Goal: Information Seeking & Learning: Learn about a topic

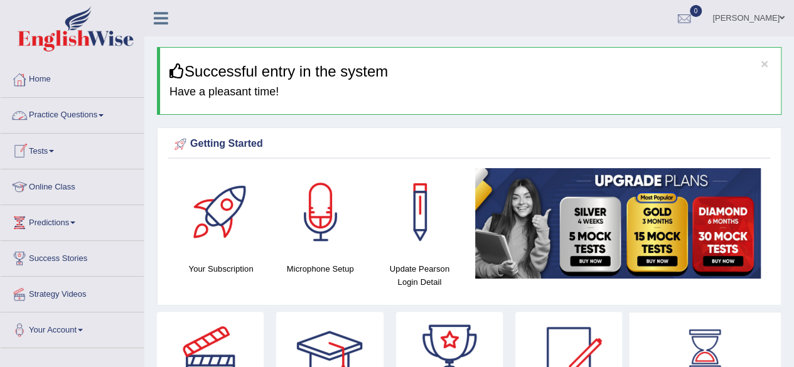
click at [103, 113] on link "Practice Questions" at bounding box center [72, 113] width 143 height 31
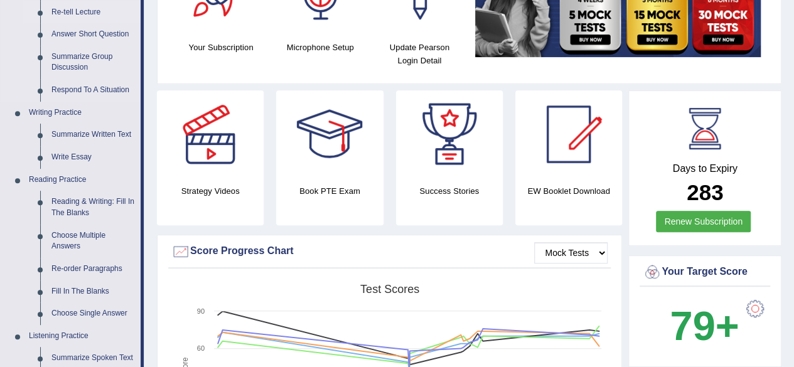
scroll to position [224, 0]
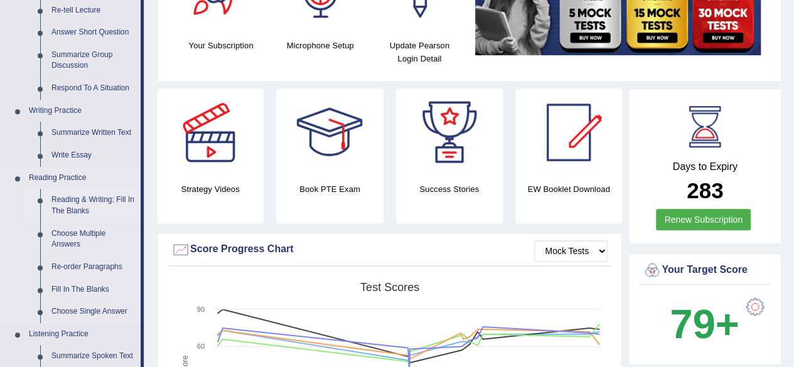
click at [69, 213] on link "Reading & Writing: Fill In The Blanks" at bounding box center [93, 205] width 95 height 33
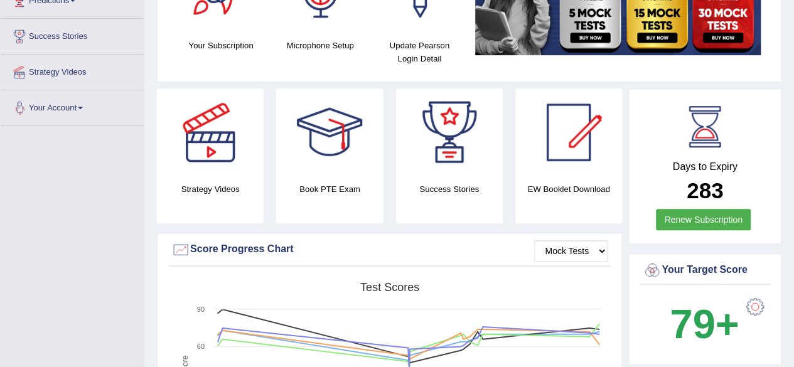
scroll to position [239, 0]
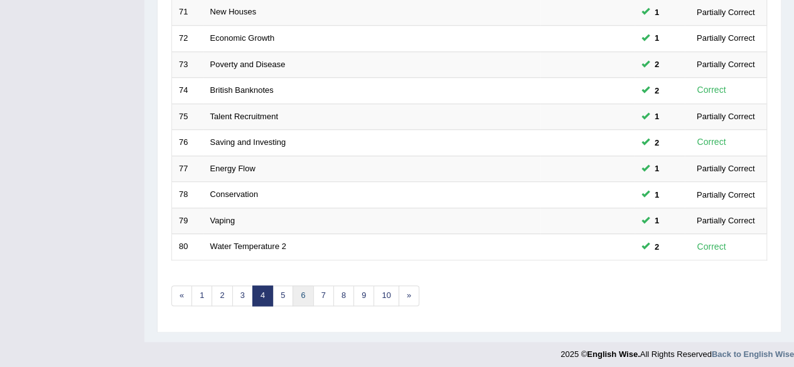
click at [293, 295] on link "6" at bounding box center [303, 296] width 21 height 21
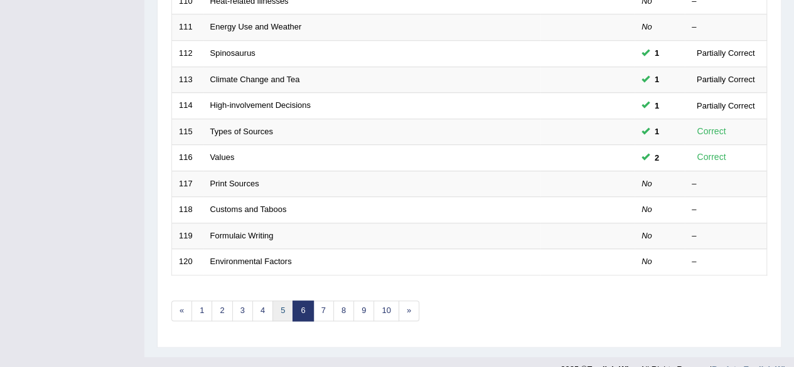
scroll to position [443, 0]
click at [273, 302] on link "5" at bounding box center [283, 310] width 21 height 21
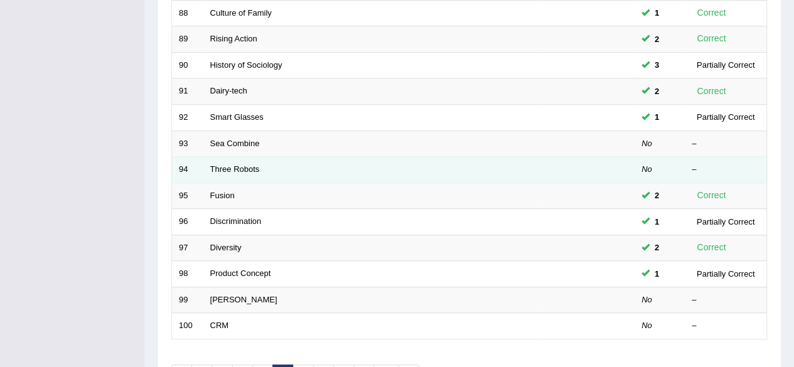
scroll to position [381, 0]
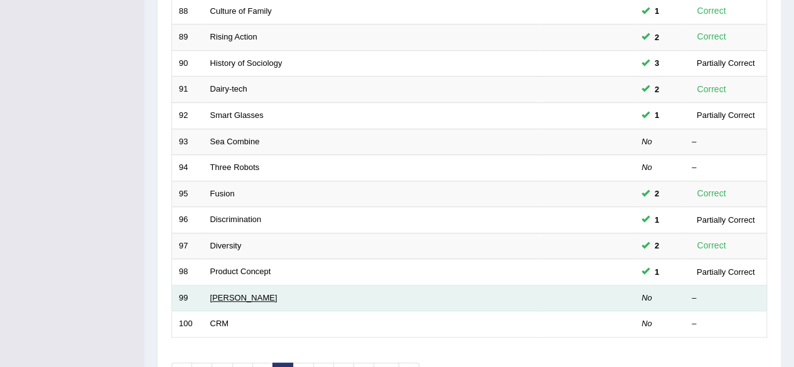
click at [251, 293] on link "[PERSON_NAME]" at bounding box center [243, 297] width 67 height 9
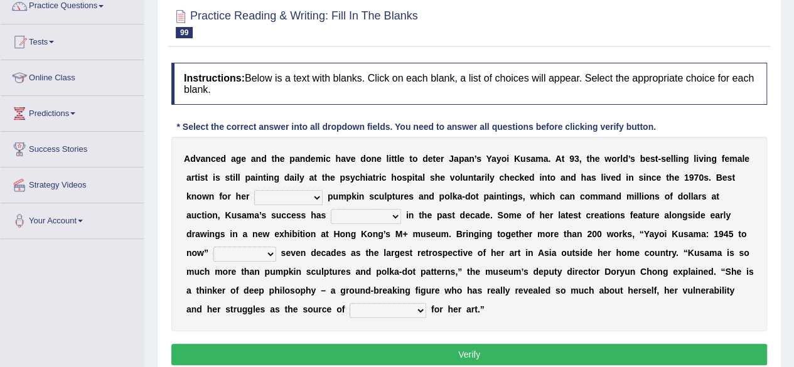
click at [291, 192] on select "signed signal synthesized signature" at bounding box center [288, 197] width 68 height 15
select select "signature"
click at [254, 190] on select "signed signal synthesized signature" at bounding box center [288, 197] width 68 height 15
click at [362, 215] on select "flourished skyrocketed discouraged occupied" at bounding box center [366, 216] width 70 height 15
select select "skyrocketed"
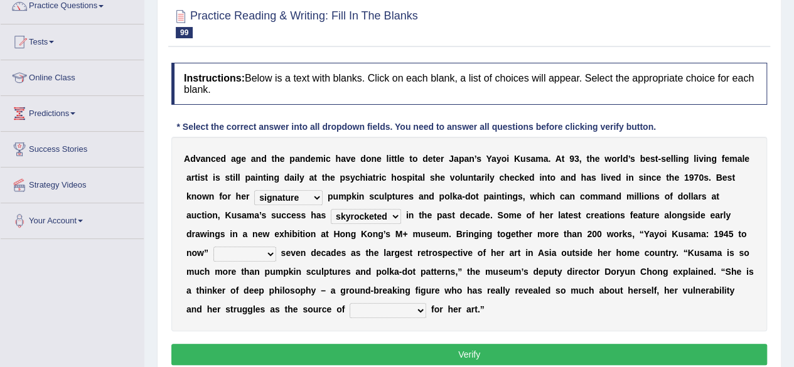
click at [331, 209] on select "flourished skyrocketed discouraged occupied" at bounding box center [366, 216] width 70 height 15
click at [253, 249] on select "extends spans vulgarizes strains" at bounding box center [244, 254] width 63 height 15
select select "spans"
click at [213, 247] on select "extends spans vulgarizes strains" at bounding box center [244, 254] width 63 height 15
click at [380, 317] on div "A d v a n c e d a g e a n d t h e p a n d e m i c h a v e d o n e l i t t l e t…" at bounding box center [469, 234] width 596 height 195
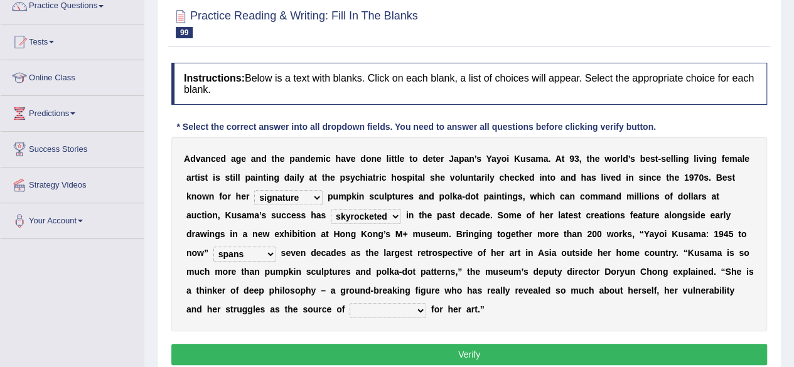
click at [371, 311] on select "respiration Inspiration transliteration concentration" at bounding box center [388, 310] width 77 height 15
select select "Inspiration"
click at [350, 303] on select "respiration Inspiration transliteration concentration" at bounding box center [388, 310] width 77 height 15
click at [332, 344] on button "Verify" at bounding box center [469, 354] width 596 height 21
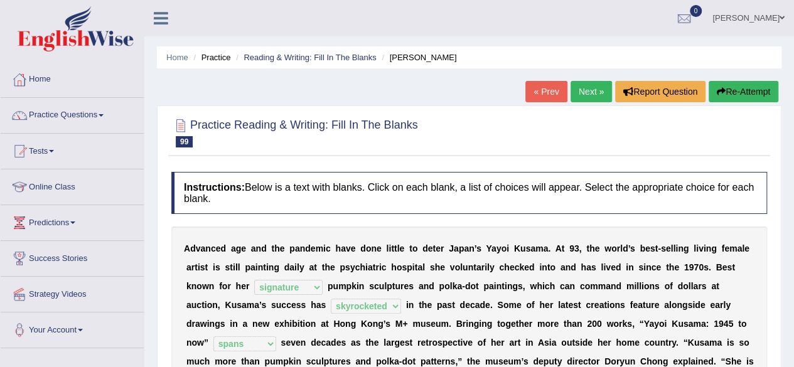
click at [580, 81] on link "Next »" at bounding box center [591, 91] width 41 height 21
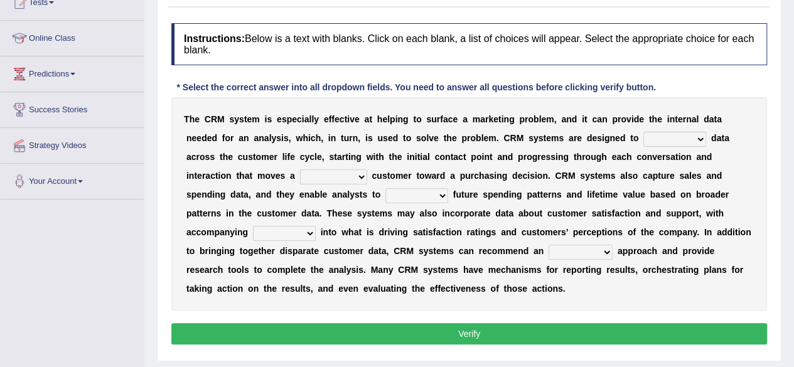
scroll to position [151, 0]
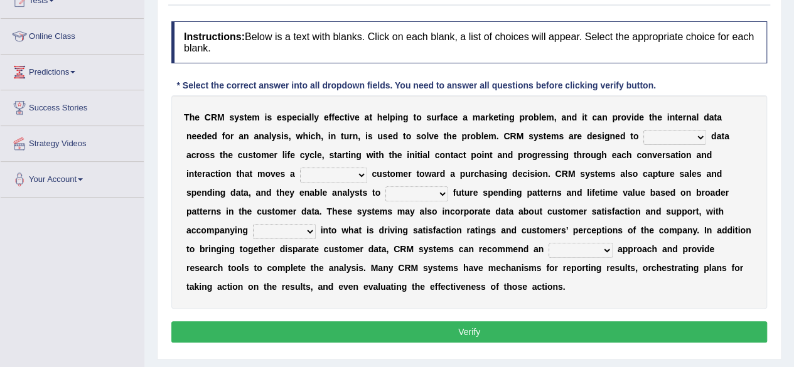
click at [658, 136] on select "venture capture feature rapture" at bounding box center [675, 137] width 63 height 15
select select "capture"
click at [644, 130] on select "venture capture feature rapture" at bounding box center [675, 137] width 63 height 15
click at [338, 171] on select "prospective respective convective reflective" at bounding box center [333, 175] width 67 height 15
select select "respective"
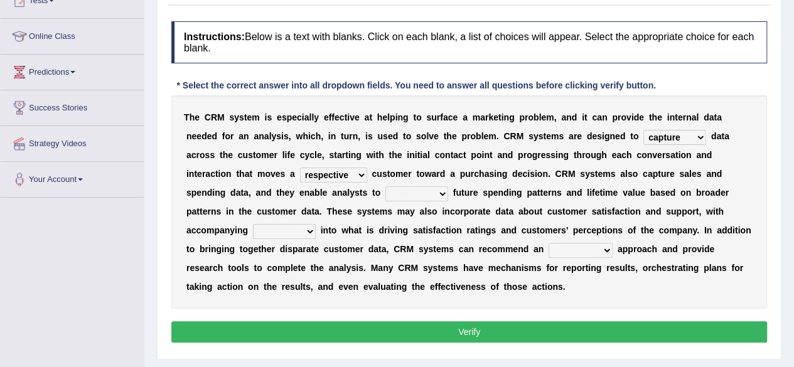
click at [300, 168] on select "prospective respective convective reflective" at bounding box center [333, 175] width 67 height 15
click at [410, 198] on select "descend reject deject project" at bounding box center [417, 193] width 63 height 15
select select "project"
click at [386, 186] on select "descend reject deject project" at bounding box center [417, 193] width 63 height 15
click at [305, 238] on div "T h e C R M s y s t e m i s e s p e c i a l l y e f f e c t i v e a t h e l p i…" at bounding box center [469, 201] width 596 height 213
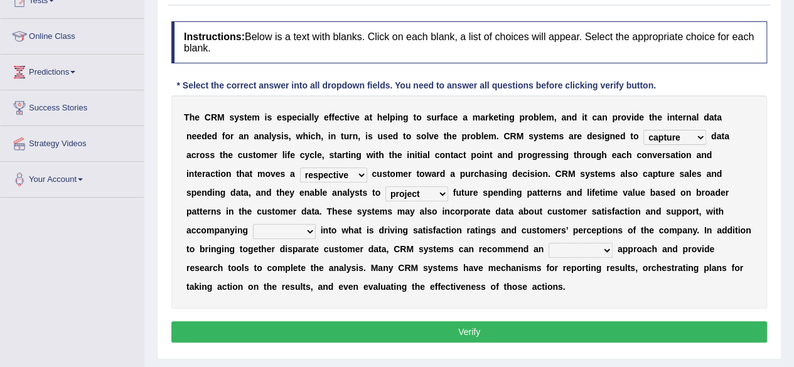
click at [305, 235] on select "insights plights aughts highlights" at bounding box center [284, 231] width 63 height 15
select select "insights"
click at [253, 224] on select "insights plights aughts highlights" at bounding box center [284, 231] width 63 height 15
click at [585, 243] on select "uncritical apolitical analytical impractical" at bounding box center [581, 250] width 64 height 15
select select "analytical"
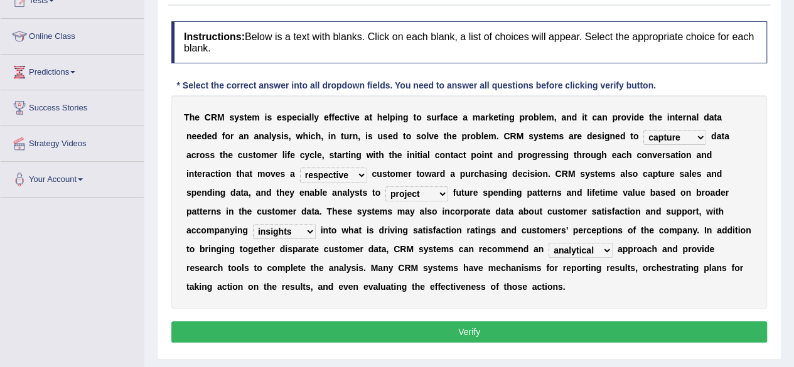
click at [549, 243] on select "uncritical apolitical analytical impractical" at bounding box center [581, 250] width 64 height 15
click at [541, 332] on button "Verify" at bounding box center [469, 331] width 596 height 21
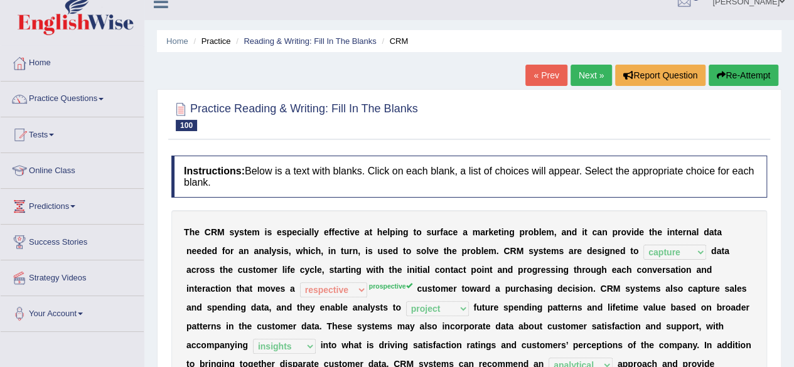
scroll to position [16, 0]
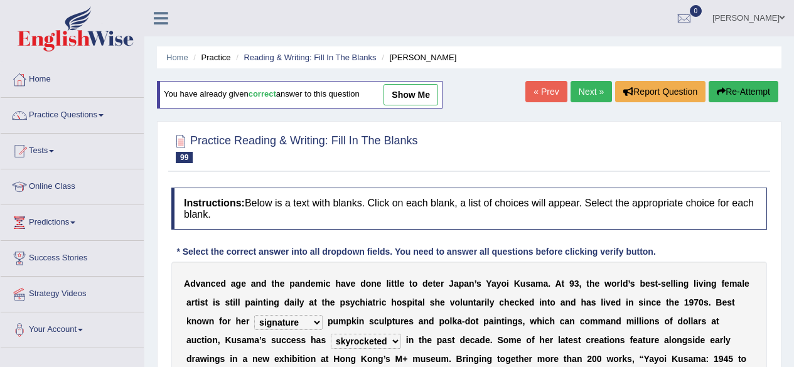
select select "signature"
select select "skyrocketed"
select select "spans"
select select "Inspiration"
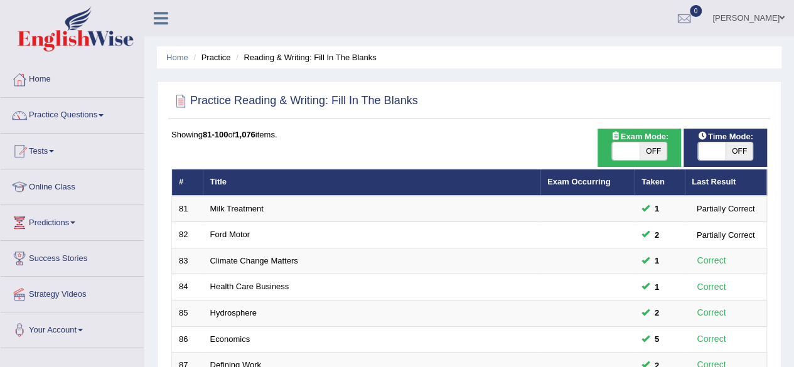
click at [747, 156] on span "OFF" at bounding box center [740, 152] width 28 height 18
checkbox input "true"
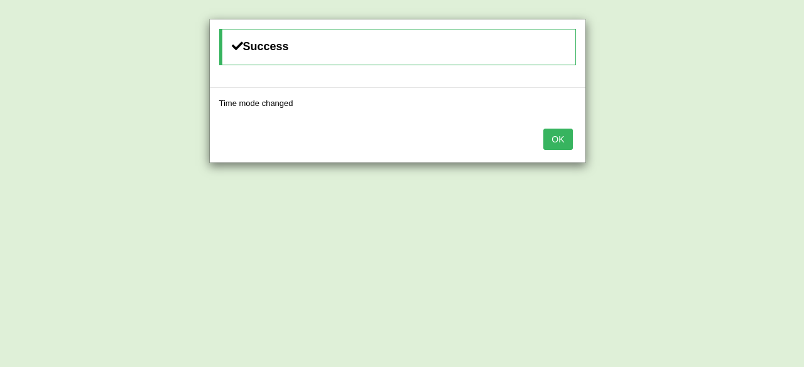
click at [570, 134] on button "OK" at bounding box center [557, 139] width 29 height 21
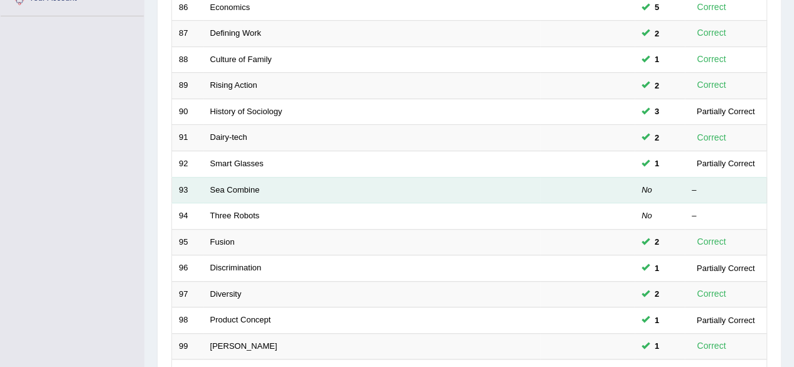
scroll to position [458, 0]
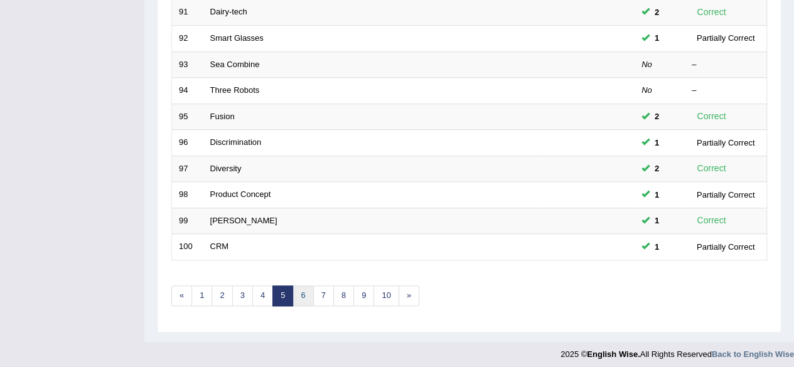
click at [298, 293] on link "6" at bounding box center [303, 296] width 21 height 21
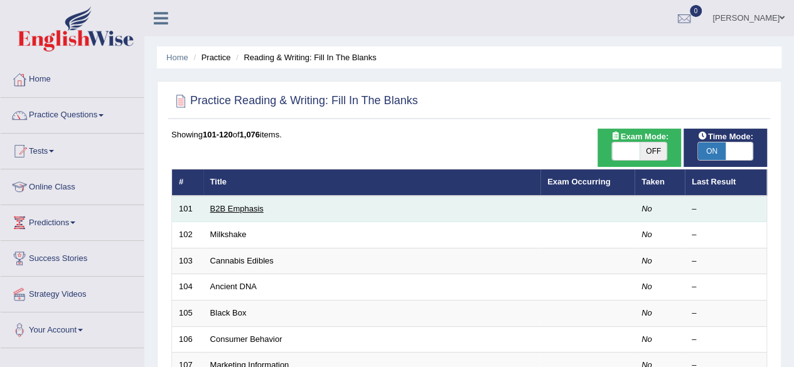
click at [237, 205] on link "B2B Emphasis" at bounding box center [236, 208] width 53 height 9
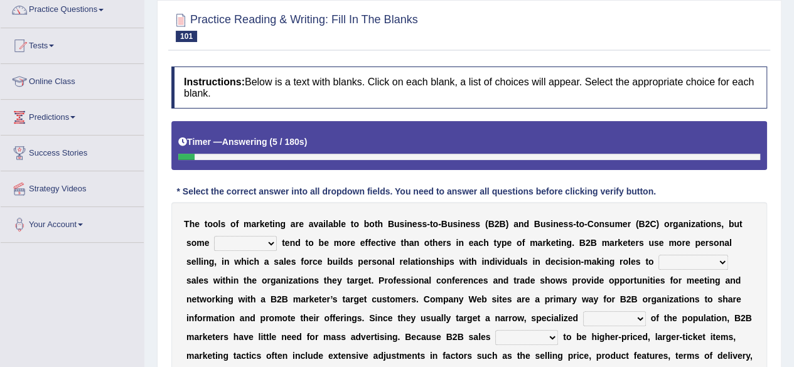
scroll to position [158, 0]
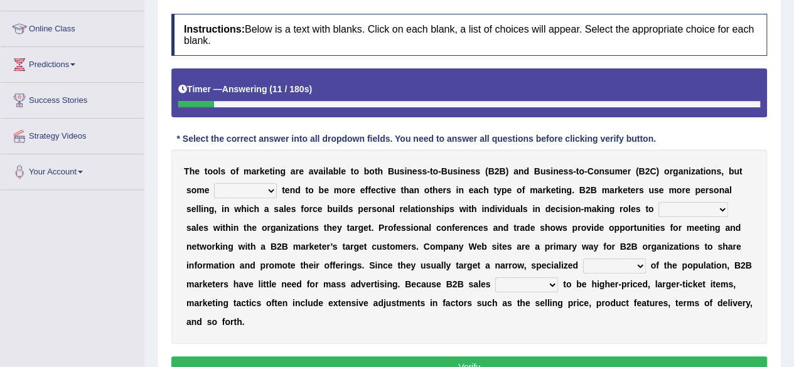
click at [251, 189] on select "tactics tentacles optics ethnics" at bounding box center [245, 190] width 63 height 15
select select "tactics"
click at [214, 183] on select "tactics tentacles optics ethnics" at bounding box center [245, 190] width 63 height 15
click at [671, 212] on select "overstate disorientate commentate facilitate" at bounding box center [694, 209] width 70 height 15
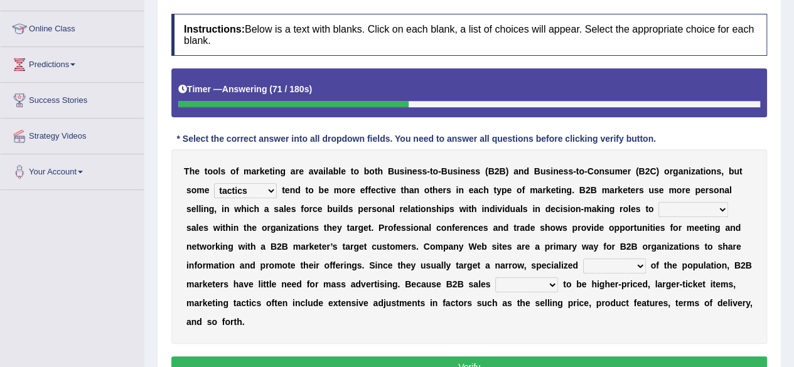
select select "facilitate"
click at [659, 202] on select "overstate disorientate commentate facilitate" at bounding box center [694, 209] width 70 height 15
click at [629, 267] on select "shiver sliver driver receiver" at bounding box center [614, 266] width 63 height 15
select select "driver"
click at [583, 259] on select "shiver sliver driver receiver" at bounding box center [614, 266] width 63 height 15
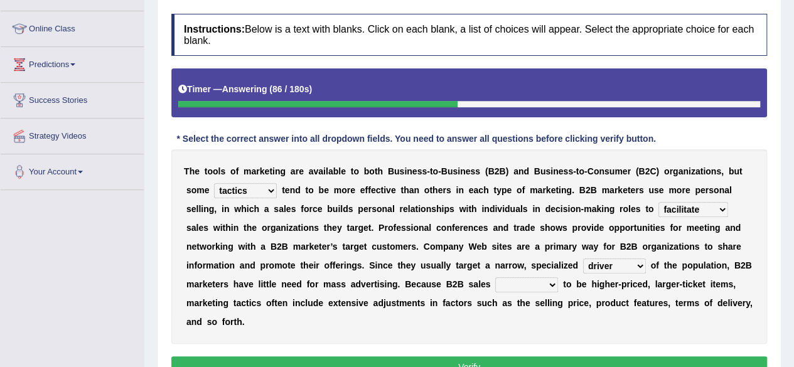
click at [531, 279] on select "tend extend contend pretend" at bounding box center [526, 285] width 63 height 15
select select "tend"
click at [495, 278] on select "tend extend contend pretend" at bounding box center [526, 285] width 63 height 15
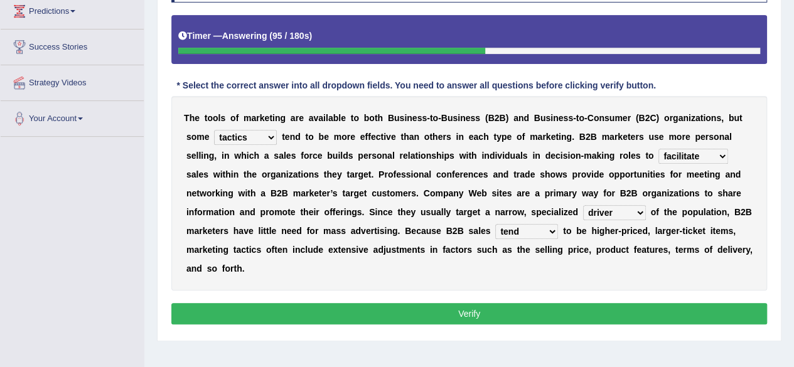
scroll to position [212, 0]
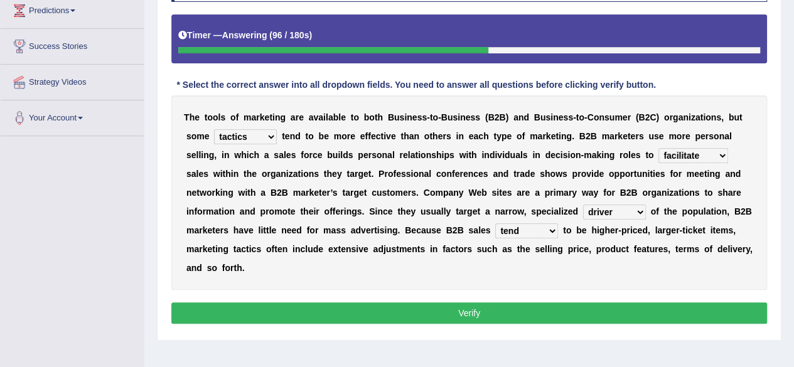
click at [461, 306] on button "Verify" at bounding box center [469, 313] width 596 height 21
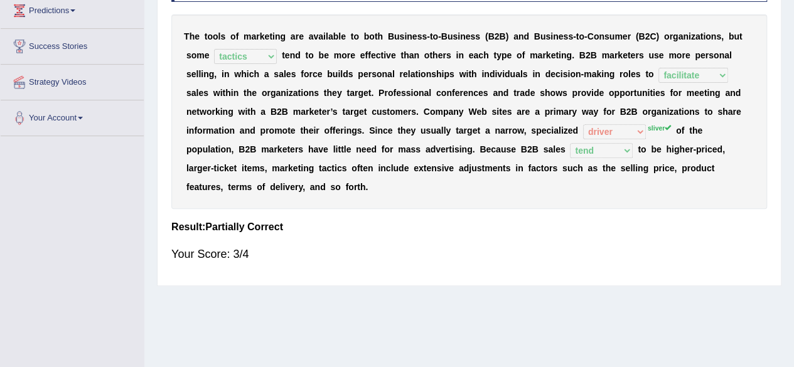
scroll to position [0, 0]
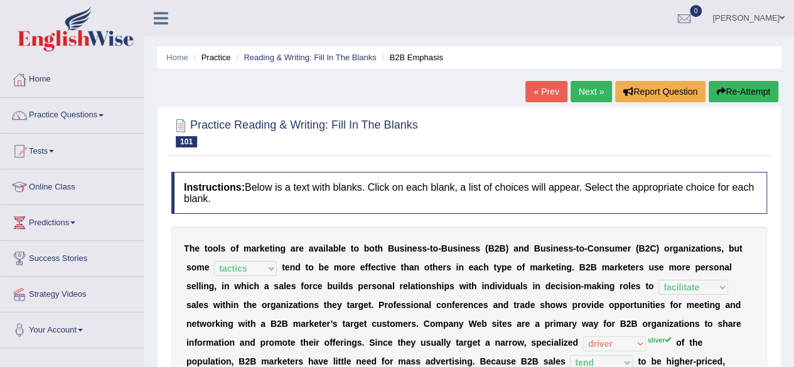
click at [593, 92] on link "Next »" at bounding box center [591, 91] width 41 height 21
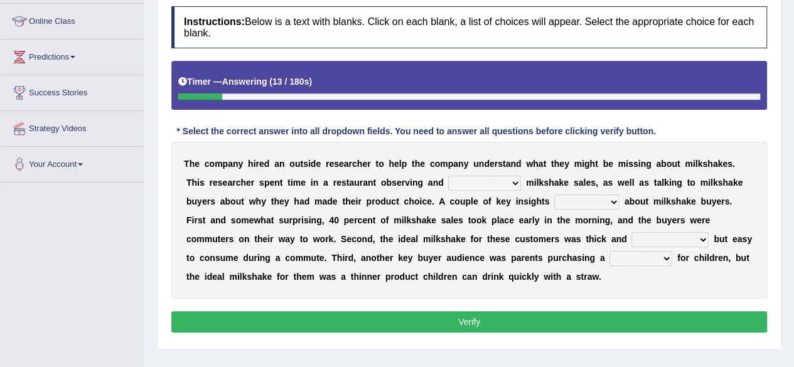
click at [477, 180] on select "documenting augmenting tormenting fermenting" at bounding box center [484, 183] width 73 height 15
select select "documenting"
click at [448, 176] on select "documenting augmenting tormenting fermenting" at bounding box center [484, 183] width 73 height 15
click at [606, 203] on select "demerged merged submerged emerged" at bounding box center [586, 202] width 65 height 15
select select "emerged"
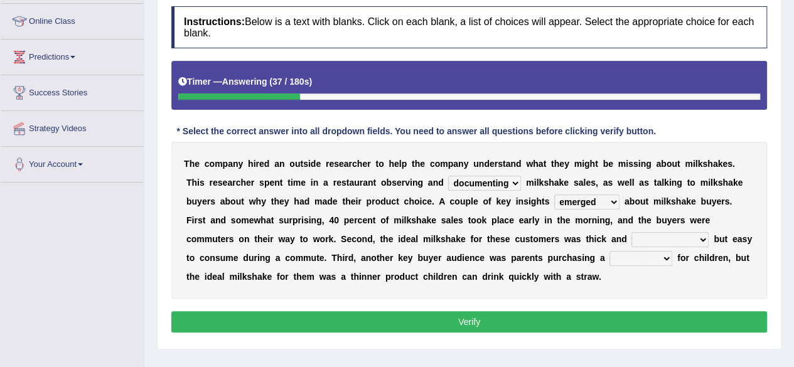
click at [554, 195] on select "demerged merged submerged emerged" at bounding box center [586, 202] width 65 height 15
click at [680, 240] on select "consequential torrential substantial residential" at bounding box center [670, 239] width 77 height 15
select select "residential"
click at [632, 232] on select "consequential torrential substantial residential" at bounding box center [670, 239] width 77 height 15
click at [645, 251] on select "pleat treat cleat sweat" at bounding box center [641, 258] width 63 height 15
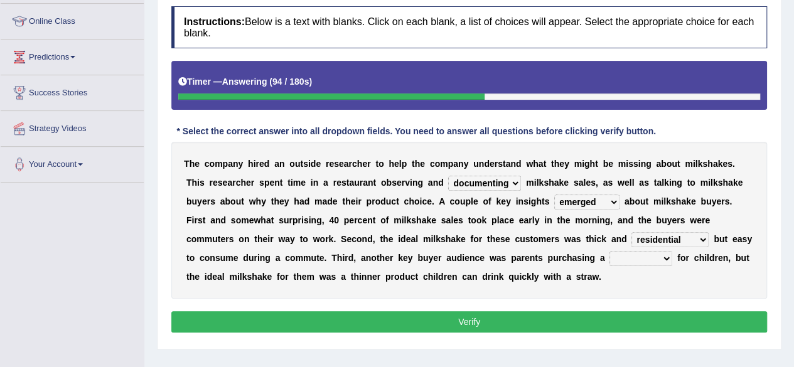
select select "treat"
click at [610, 251] on select "pleat treat cleat sweat" at bounding box center [641, 258] width 63 height 15
click at [619, 311] on button "Verify" at bounding box center [469, 321] width 596 height 21
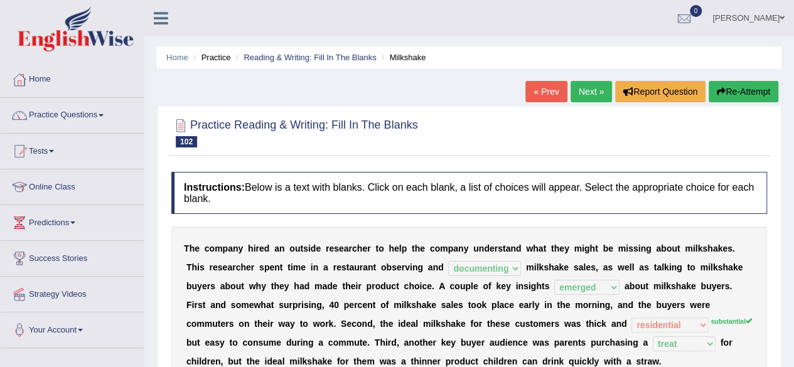
click at [585, 90] on link "Next »" at bounding box center [591, 91] width 41 height 21
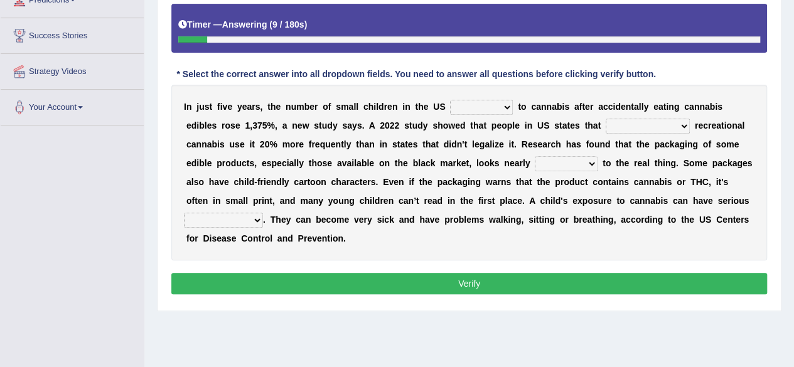
scroll to position [224, 0]
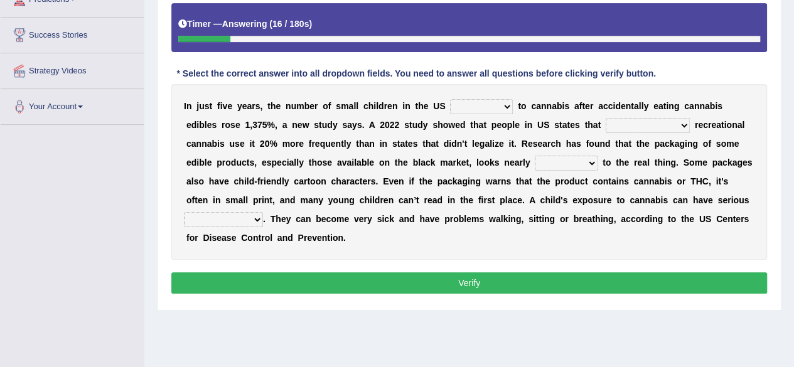
click at [492, 105] on select "appended rejected grounded exposed" at bounding box center [481, 106] width 63 height 15
select select "exposed"
click at [450, 99] on select "appended rejected grounded exposed" at bounding box center [481, 106] width 63 height 15
click at [667, 134] on div "I n j u s t f i v e y e a r s , t h e n u m b e r o f s m a l l c h i l d r e n…" at bounding box center [469, 172] width 596 height 176
click at [672, 126] on select "vandalized commercialized legalized privatized" at bounding box center [648, 125] width 84 height 15
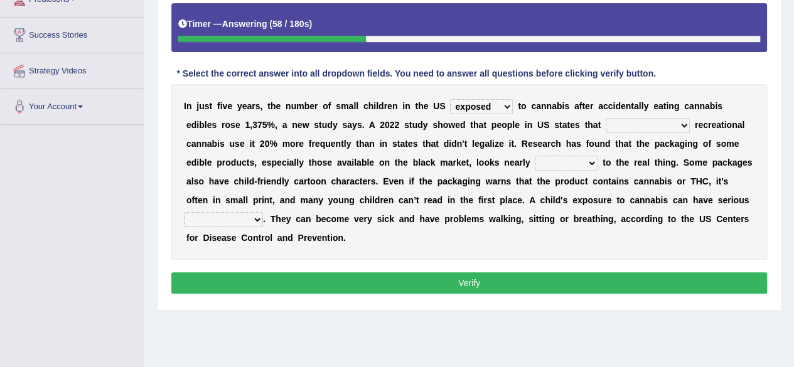
select select "legalized"
click at [606, 118] on select "vandalized commercialized legalized privatized" at bounding box center [648, 125] width 84 height 15
click at [555, 163] on select "critical nautical identical statistical" at bounding box center [566, 163] width 63 height 15
select select "nautical"
click at [535, 156] on select "critical nautical identical statistical" at bounding box center [566, 163] width 63 height 15
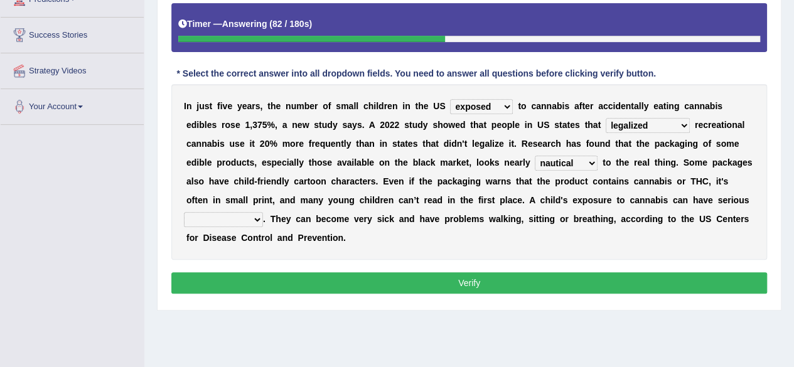
click at [242, 222] on select "absences presences violations consequences" at bounding box center [223, 219] width 79 height 15
select select "consequences"
click at [184, 212] on select "absences presences violations consequences" at bounding box center [223, 219] width 79 height 15
click at [272, 278] on button "Verify" at bounding box center [469, 283] width 596 height 21
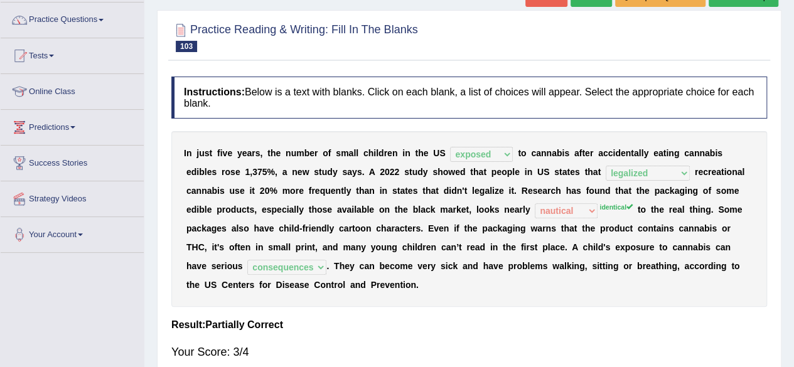
scroll to position [0, 0]
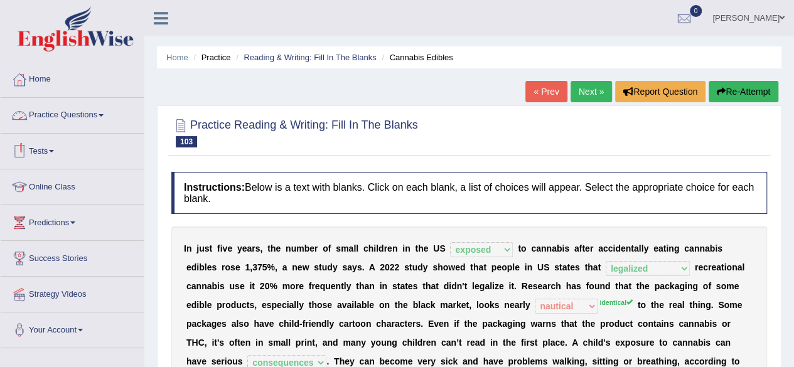
click at [78, 103] on link "Practice Questions" at bounding box center [72, 113] width 143 height 31
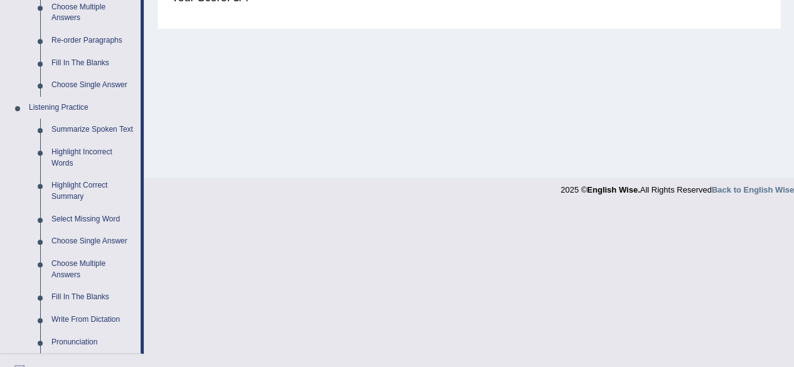
scroll to position [453, 0]
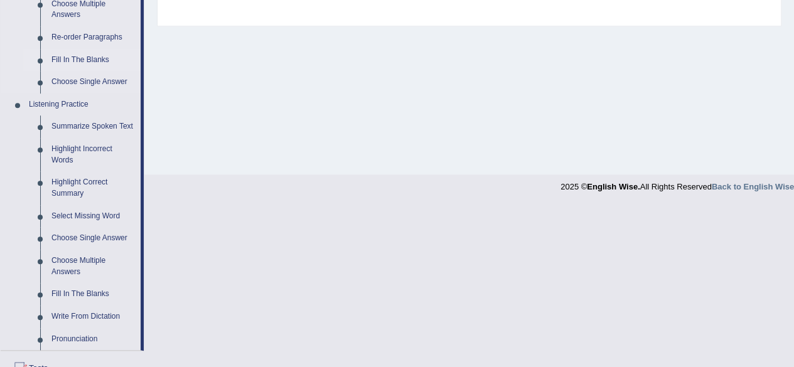
click at [97, 55] on link "Fill In The Blanks" at bounding box center [93, 60] width 95 height 23
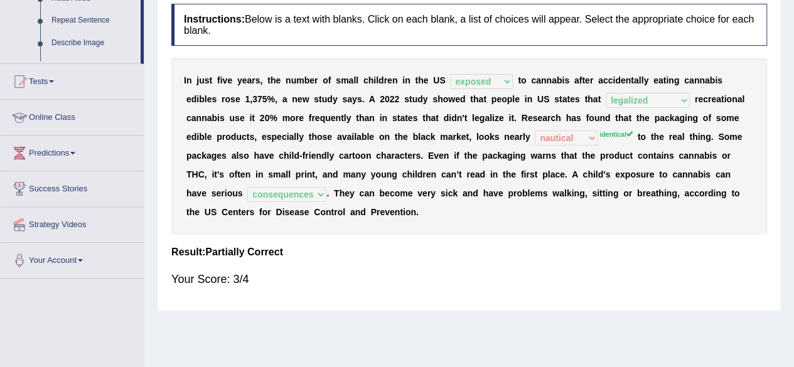
scroll to position [291, 0]
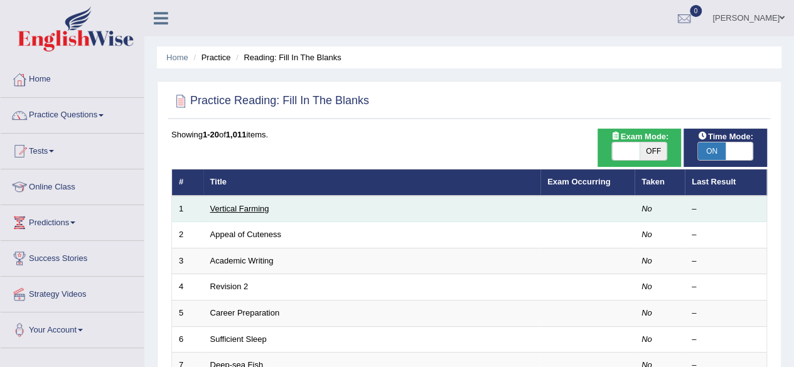
click at [250, 206] on link "Vertical Farming" at bounding box center [239, 208] width 59 height 9
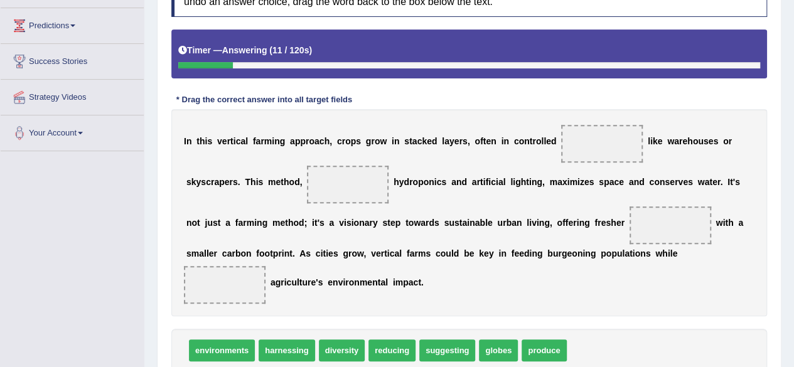
scroll to position [200, 0]
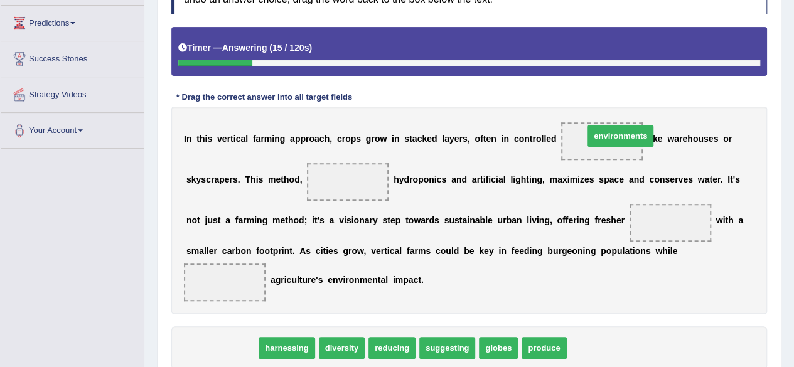
drag, startPoint x: 219, startPoint y: 343, endPoint x: 615, endPoint y: 134, distance: 448.5
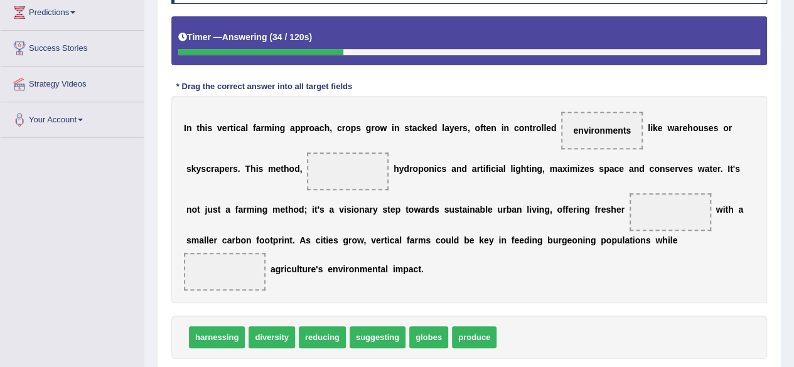
scroll to position [211, 0]
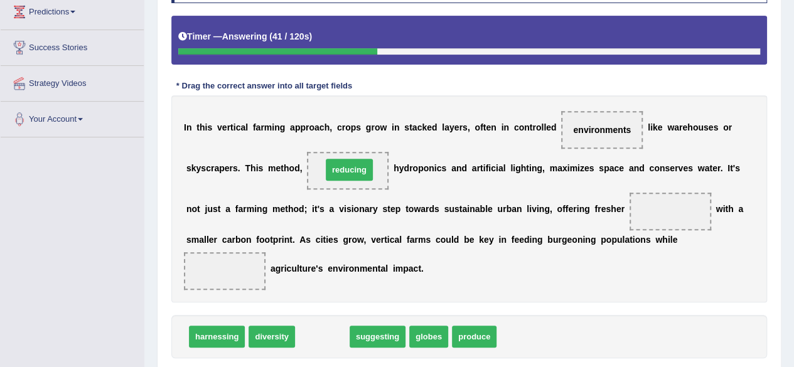
drag, startPoint x: 320, startPoint y: 333, endPoint x: 347, endPoint y: 166, distance: 169.2
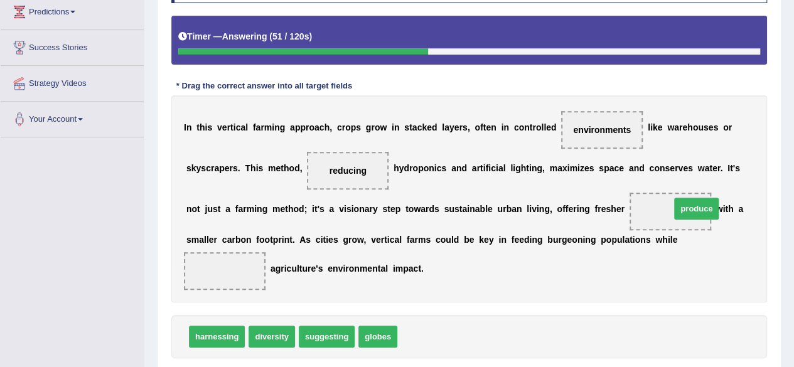
drag, startPoint x: 433, startPoint y: 332, endPoint x: 697, endPoint y: 205, distance: 292.4
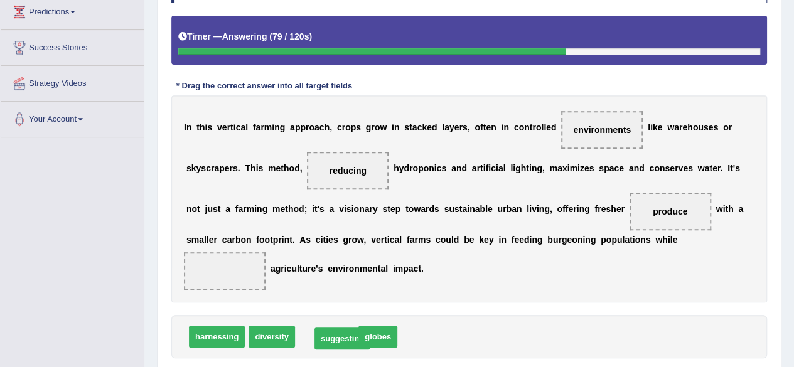
drag, startPoint x: 321, startPoint y: 342, endPoint x: 337, endPoint y: 342, distance: 15.7
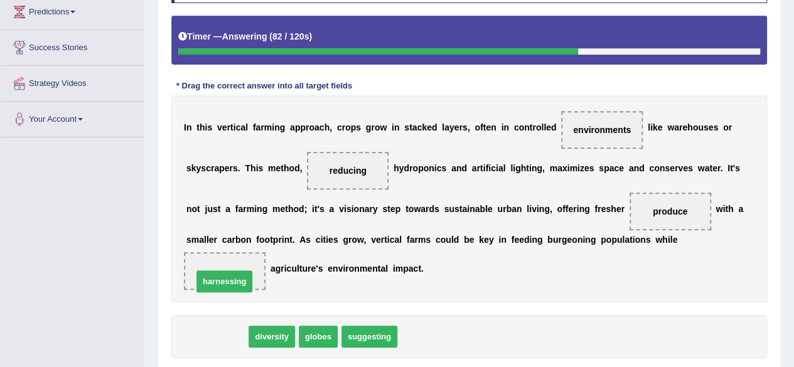
drag, startPoint x: 227, startPoint y: 335, endPoint x: 235, endPoint y: 279, distance: 55.8
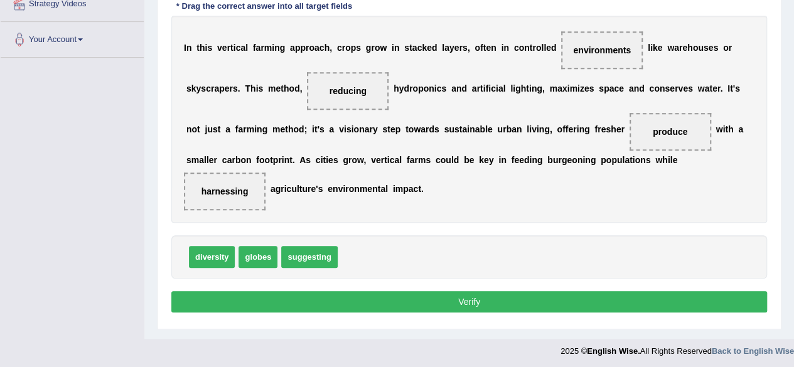
scroll to position [291, 0]
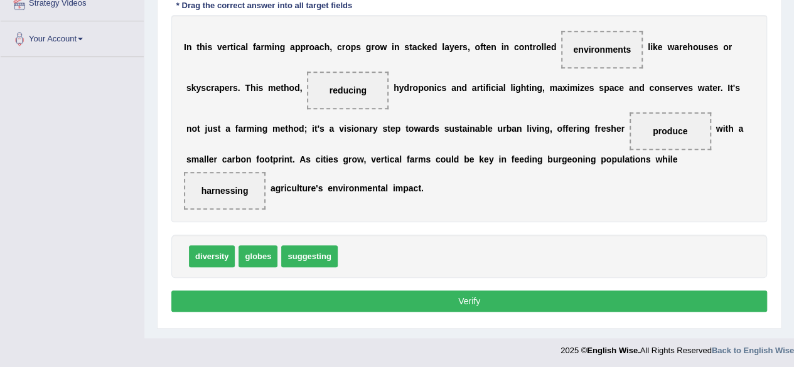
click at [329, 300] on button "Verify" at bounding box center [469, 301] width 596 height 21
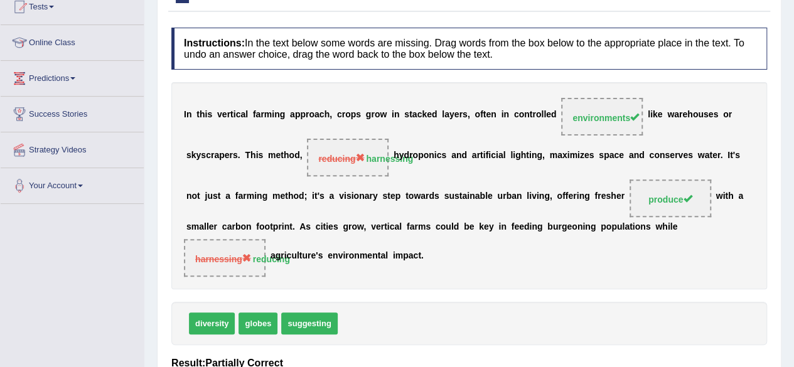
scroll to position [0, 0]
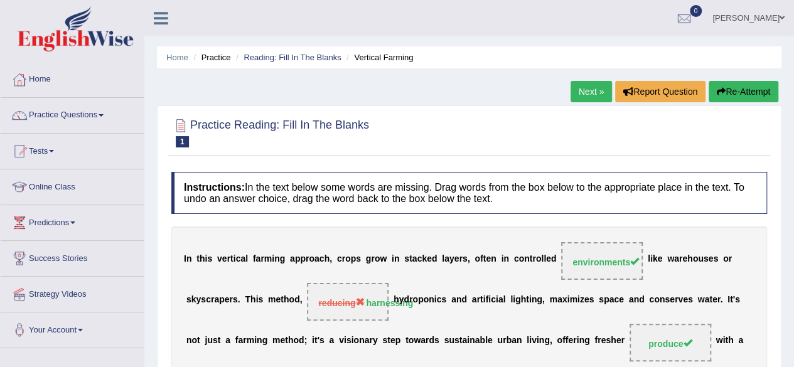
click at [765, 84] on button "Re-Attempt" at bounding box center [744, 91] width 70 height 21
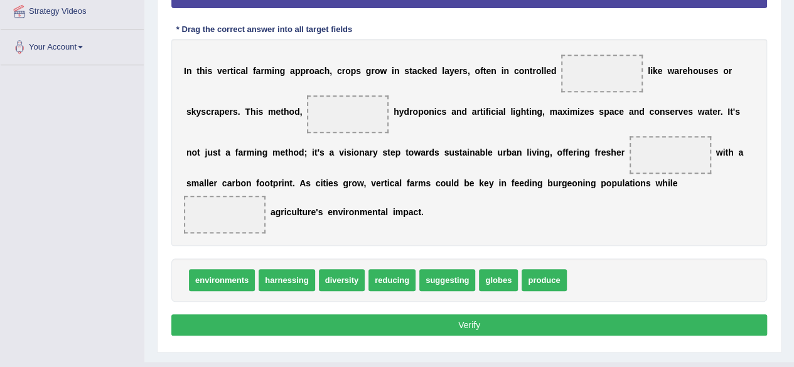
scroll to position [284, 0]
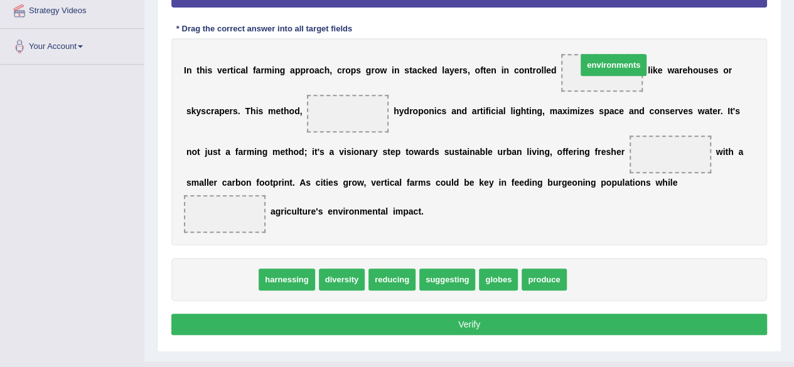
drag, startPoint x: 237, startPoint y: 273, endPoint x: 629, endPoint y: 58, distance: 446.8
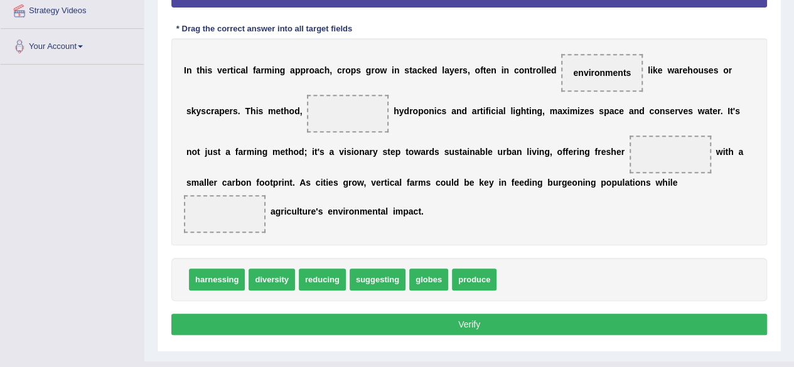
click at [310, 285] on span "reducing" at bounding box center [322, 280] width 47 height 22
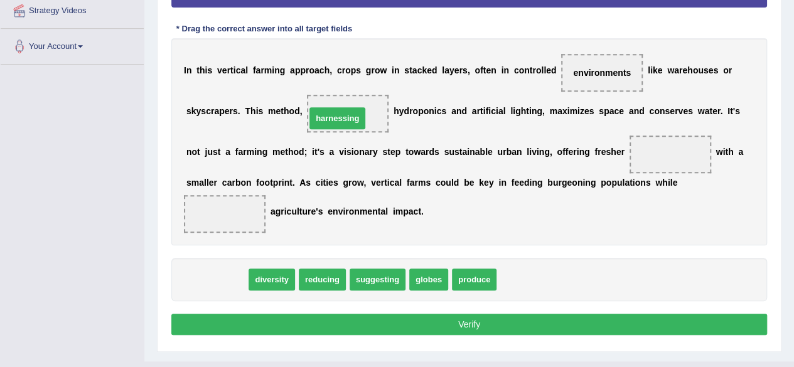
drag, startPoint x: 235, startPoint y: 282, endPoint x: 355, endPoint y: 121, distance: 201.4
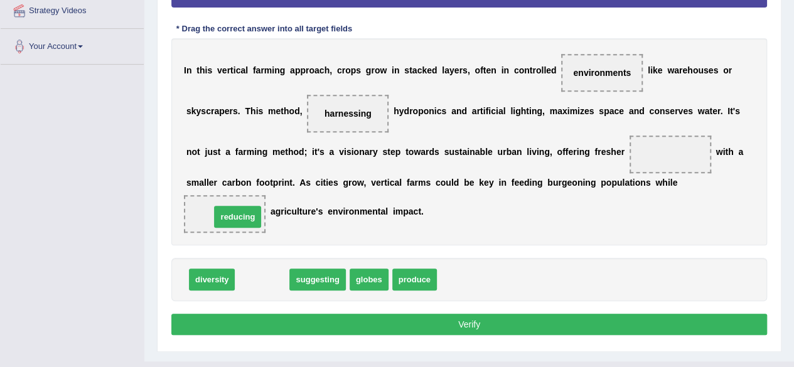
drag, startPoint x: 247, startPoint y: 274, endPoint x: 222, endPoint y: 210, distance: 68.8
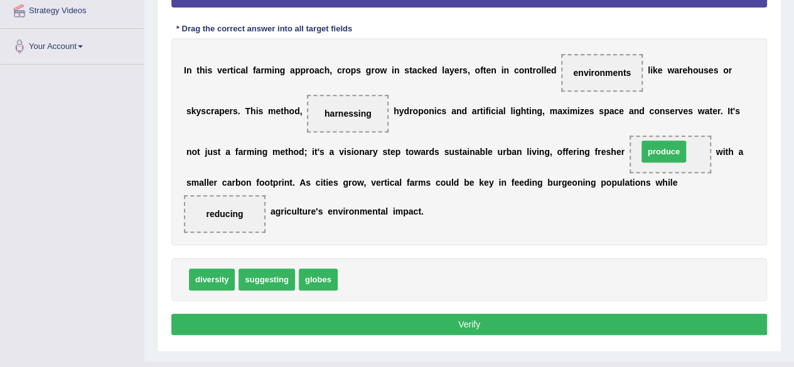
drag, startPoint x: 368, startPoint y: 275, endPoint x: 668, endPoint y: 147, distance: 326.3
click at [419, 329] on button "Verify" at bounding box center [469, 324] width 596 height 21
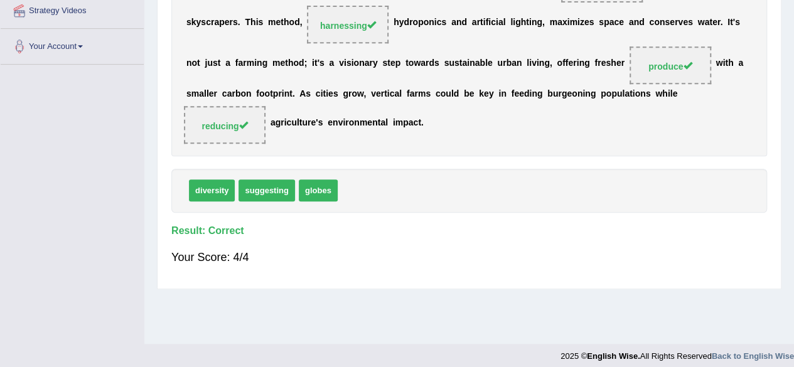
scroll to position [0, 0]
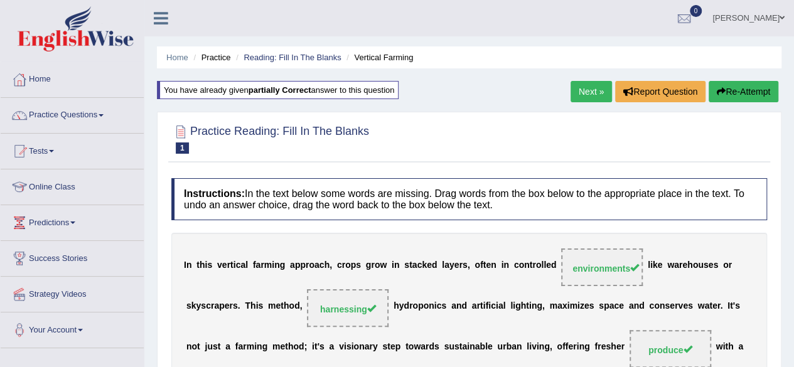
click at [580, 92] on link "Next »" at bounding box center [591, 91] width 41 height 21
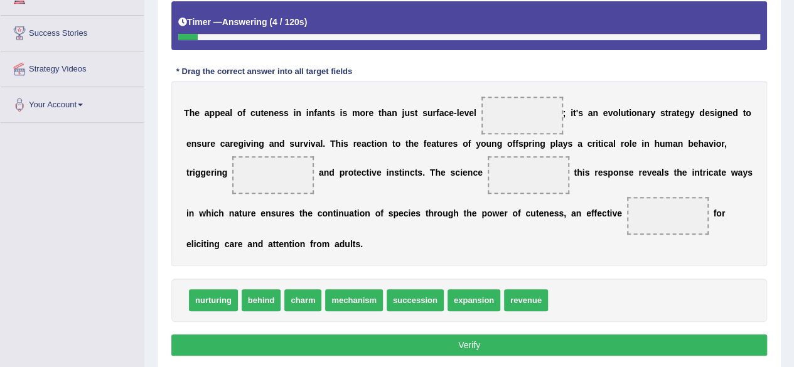
scroll to position [226, 0]
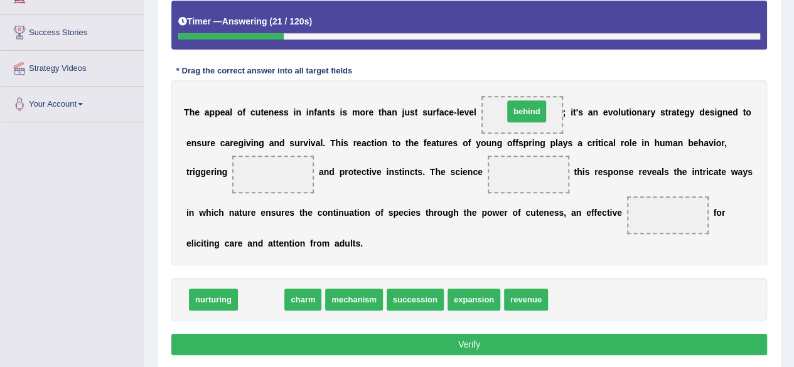
drag, startPoint x: 254, startPoint y: 301, endPoint x: 519, endPoint y: 112, distance: 325.1
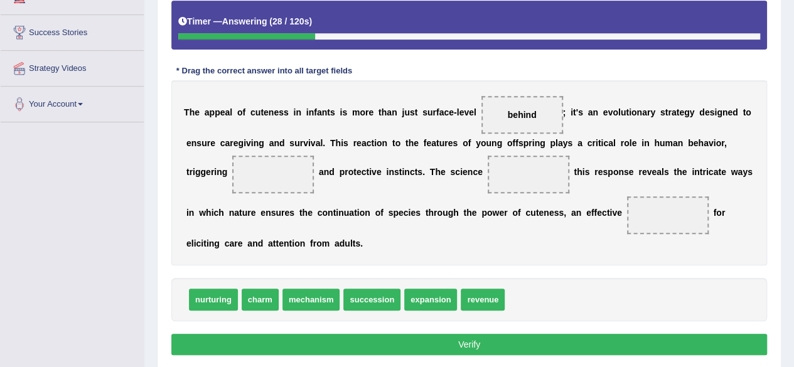
click at [456, 306] on span "expansion" at bounding box center [430, 300] width 53 height 22
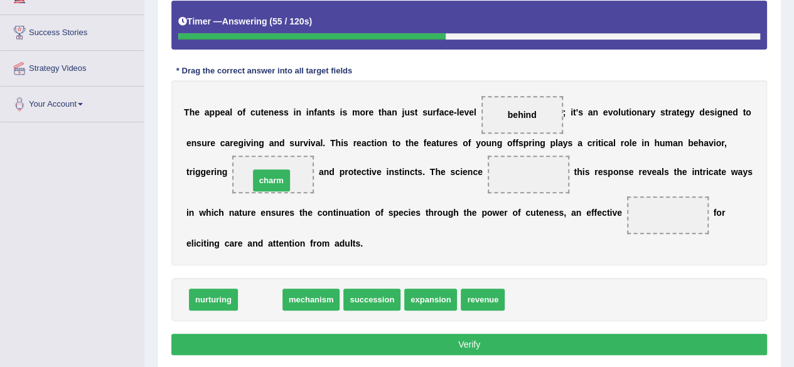
drag, startPoint x: 254, startPoint y: 298, endPoint x: 266, endPoint y: 179, distance: 119.8
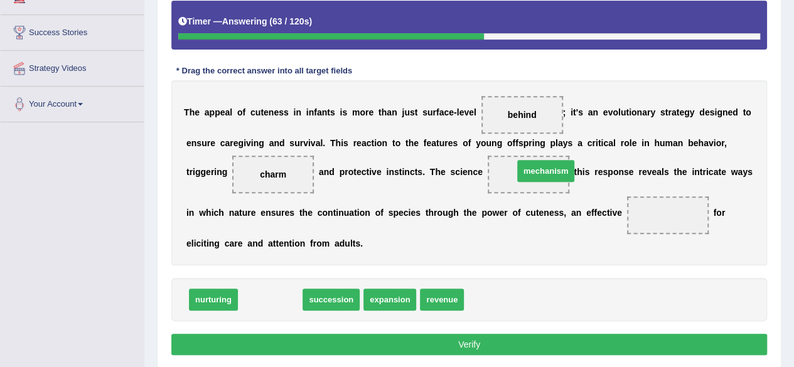
drag, startPoint x: 267, startPoint y: 303, endPoint x: 543, endPoint y: 174, distance: 303.7
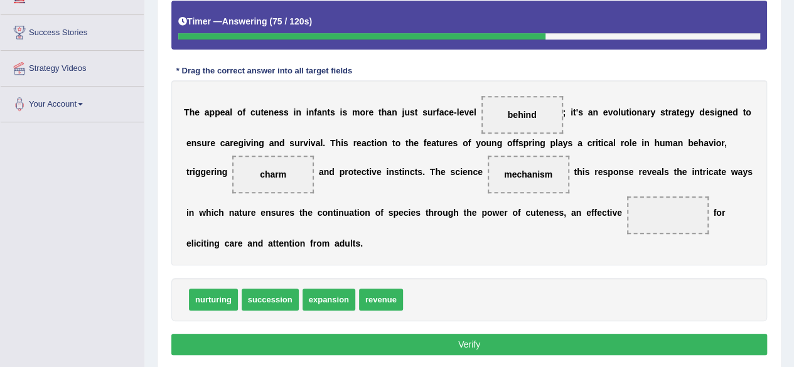
drag, startPoint x: 553, startPoint y: 173, endPoint x: 521, endPoint y: 176, distance: 31.5
click at [521, 176] on span "mechanism" at bounding box center [529, 175] width 82 height 38
drag, startPoint x: 521, startPoint y: 176, endPoint x: 689, endPoint y: 229, distance: 176.5
drag, startPoint x: 527, startPoint y: 110, endPoint x: 525, endPoint y: 175, distance: 65.3
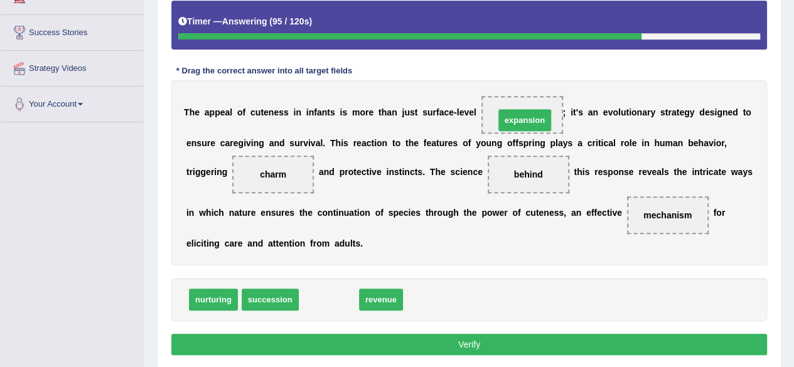
drag, startPoint x: 335, startPoint y: 297, endPoint x: 532, endPoint y: 116, distance: 267.1
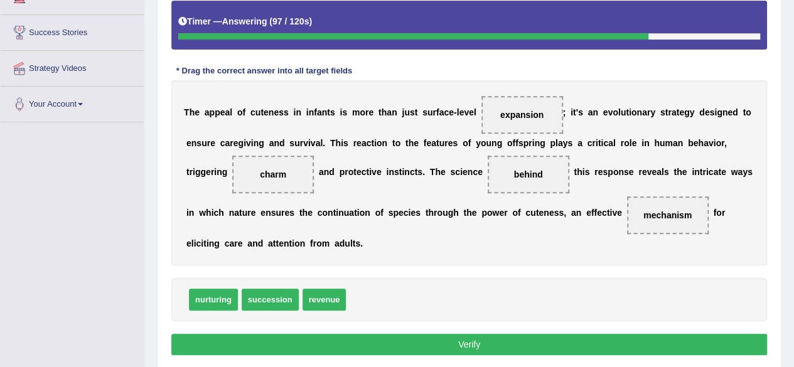
click at [394, 341] on button "Verify" at bounding box center [469, 344] width 596 height 21
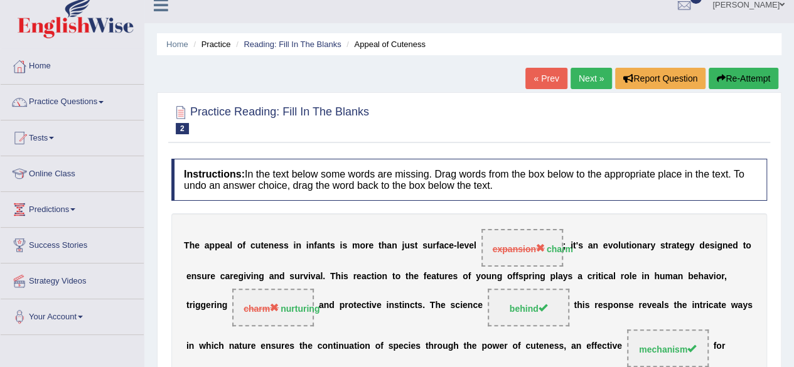
scroll to position [0, 0]
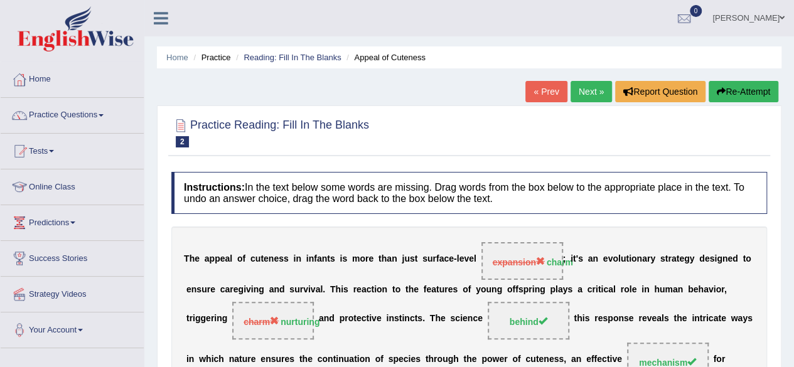
click at [745, 89] on button "Re-Attempt" at bounding box center [744, 91] width 70 height 21
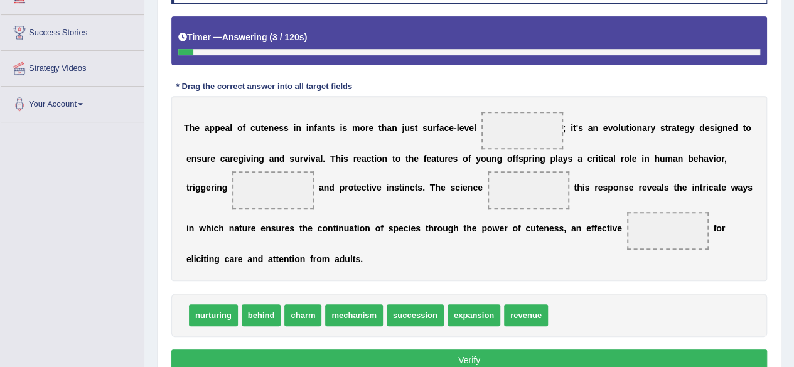
scroll to position [227, 0]
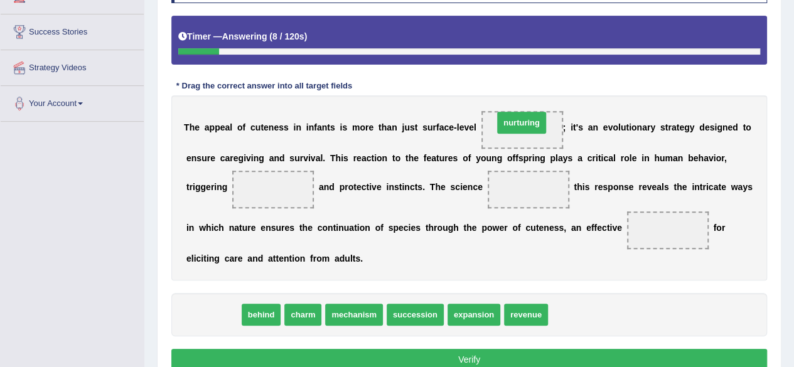
drag, startPoint x: 207, startPoint y: 316, endPoint x: 515, endPoint y: 130, distance: 360.0
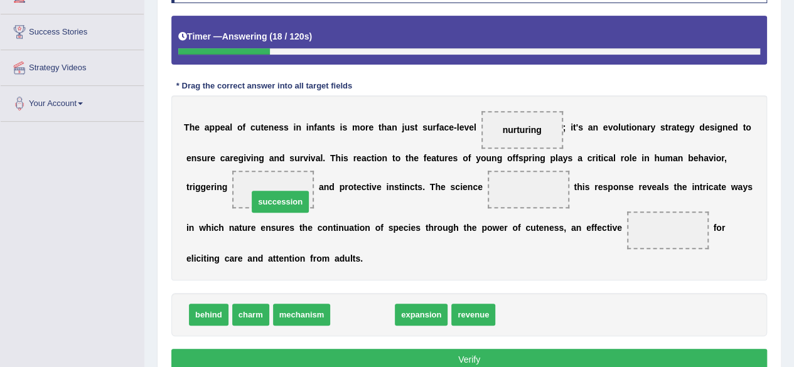
drag, startPoint x: 360, startPoint y: 311, endPoint x: 274, endPoint y: 190, distance: 147.7
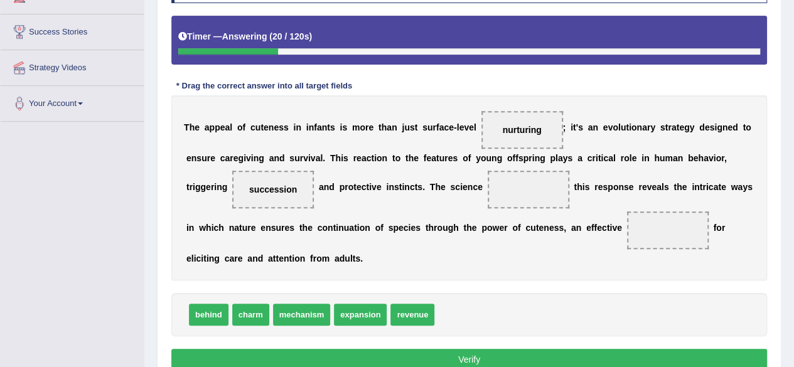
drag, startPoint x: 306, startPoint y: 311, endPoint x: 800, endPoint y: 232, distance: 500.6
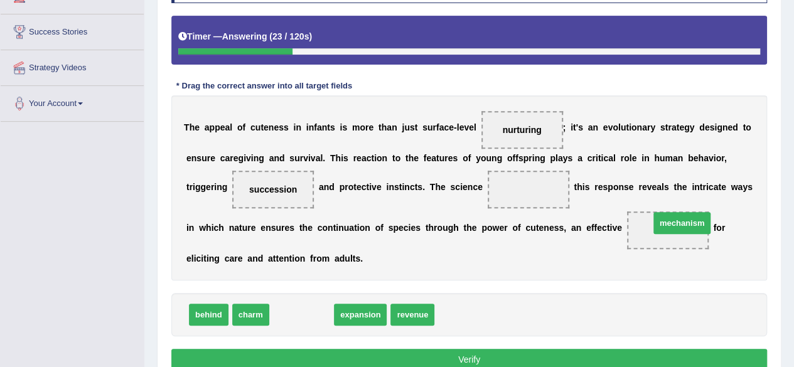
drag, startPoint x: 298, startPoint y: 309, endPoint x: 670, endPoint y: 219, distance: 383.2
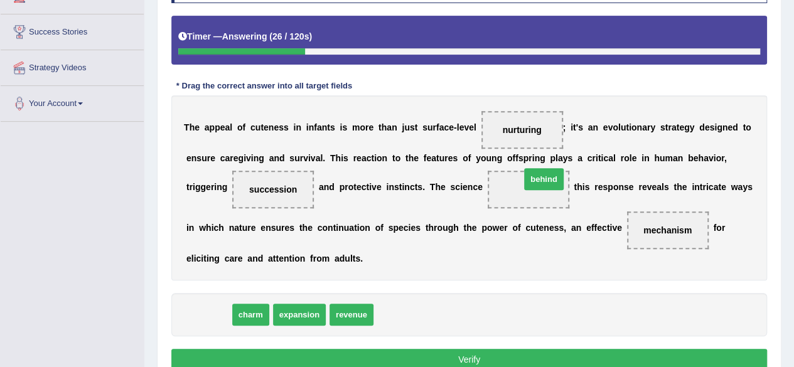
drag, startPoint x: 212, startPoint y: 311, endPoint x: 548, endPoint y: 176, distance: 361.5
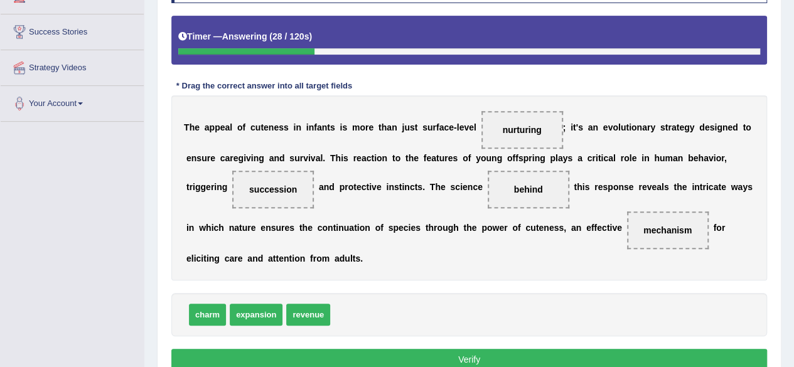
click at [403, 351] on button "Verify" at bounding box center [469, 359] width 596 height 21
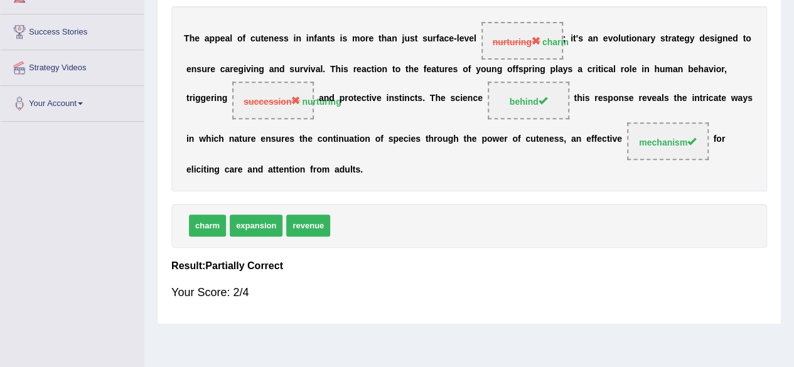
scroll to position [0, 0]
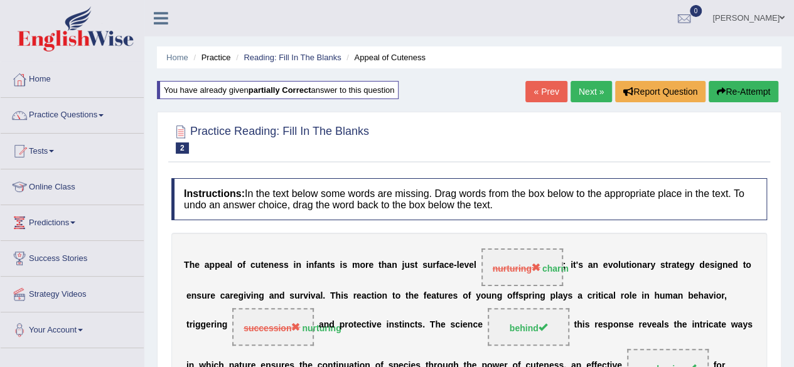
click at [596, 93] on link "Next »" at bounding box center [591, 91] width 41 height 21
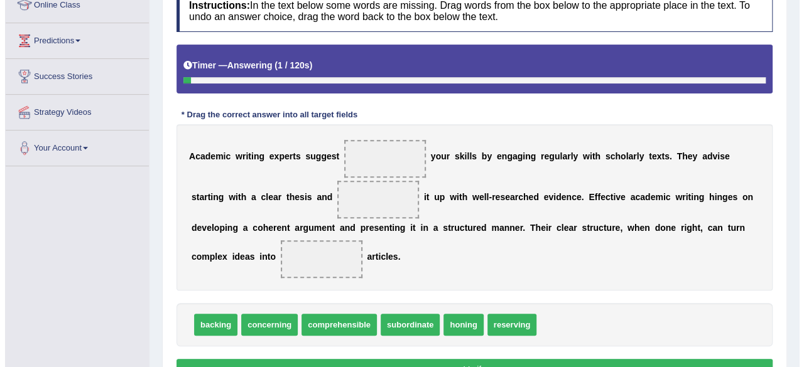
scroll to position [185, 0]
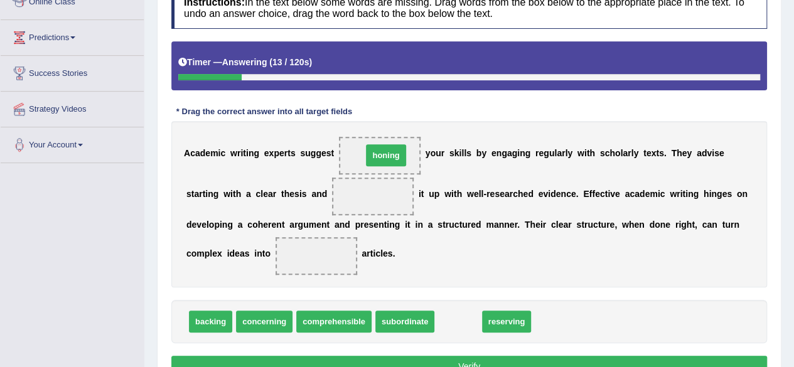
drag, startPoint x: 460, startPoint y: 320, endPoint x: 388, endPoint y: 153, distance: 181.4
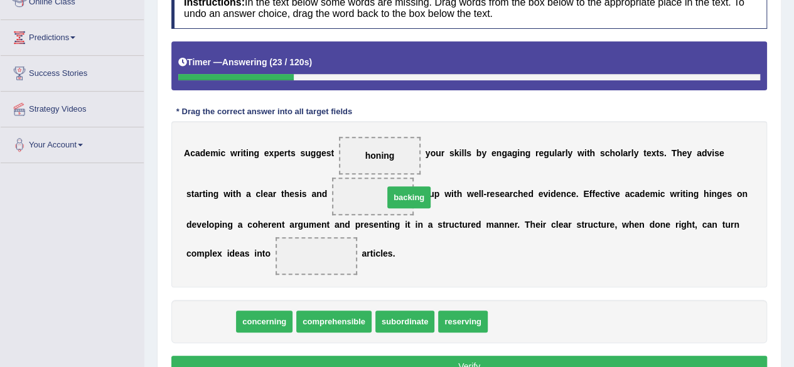
drag, startPoint x: 220, startPoint y: 318, endPoint x: 414, endPoint y: 192, distance: 230.9
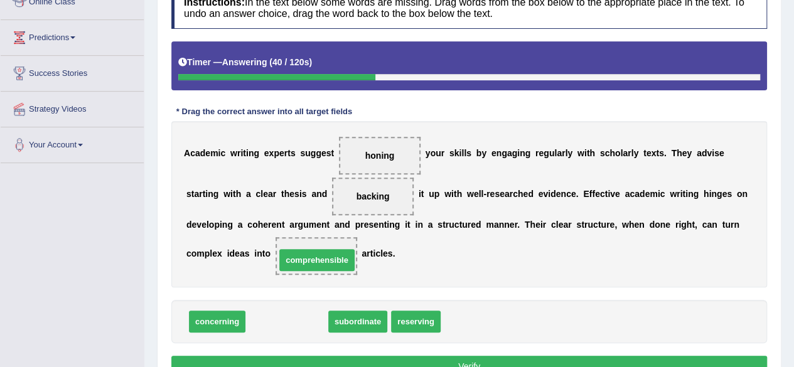
drag, startPoint x: 297, startPoint y: 320, endPoint x: 327, endPoint y: 258, distance: 69.1
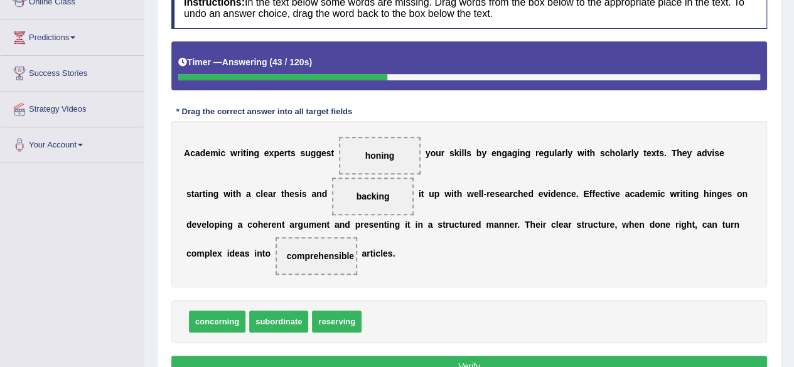
click at [262, 363] on button "Verify" at bounding box center [469, 366] width 596 height 21
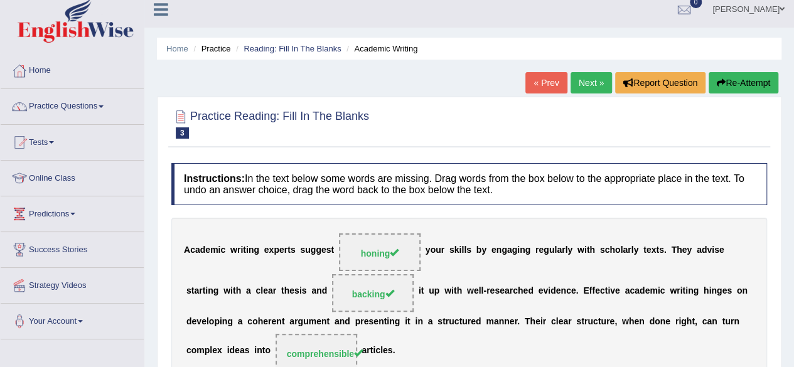
scroll to position [0, 0]
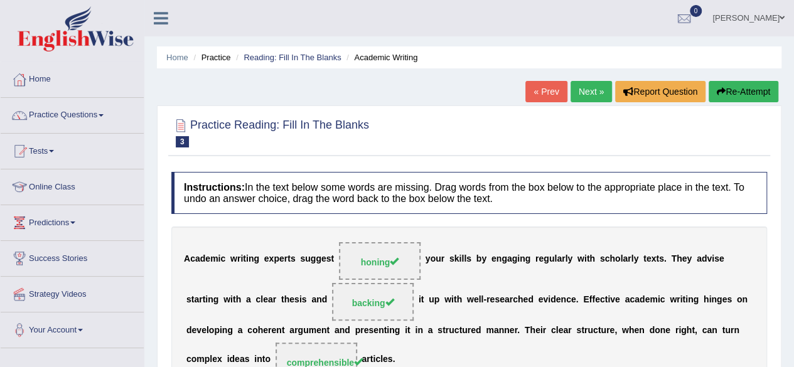
click at [587, 89] on link "Next »" at bounding box center [591, 91] width 41 height 21
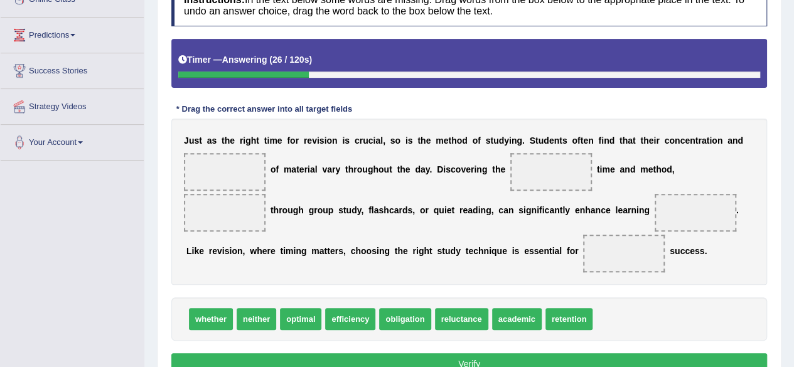
scroll to position [190, 0]
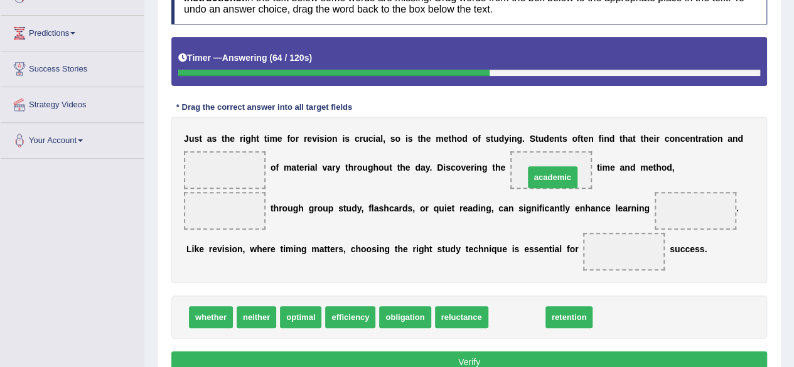
drag, startPoint x: 520, startPoint y: 317, endPoint x: 556, endPoint y: 177, distance: 144.5
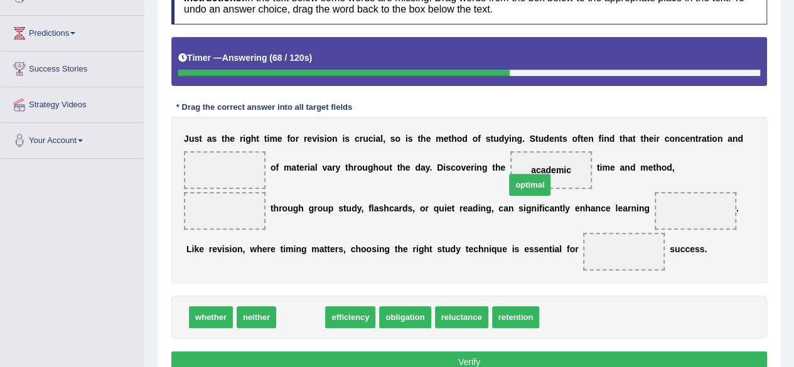
drag, startPoint x: 298, startPoint y: 316, endPoint x: 527, endPoint y: 183, distance: 265.0
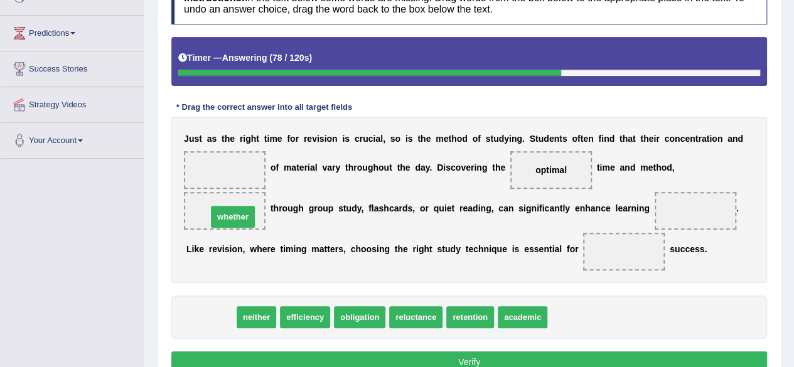
drag, startPoint x: 224, startPoint y: 316, endPoint x: 246, endPoint y: 215, distance: 103.5
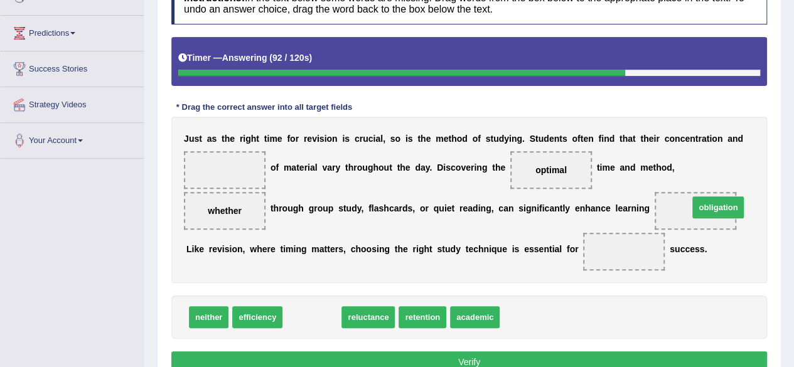
drag, startPoint x: 317, startPoint y: 315, endPoint x: 723, endPoint y: 205, distance: 420.8
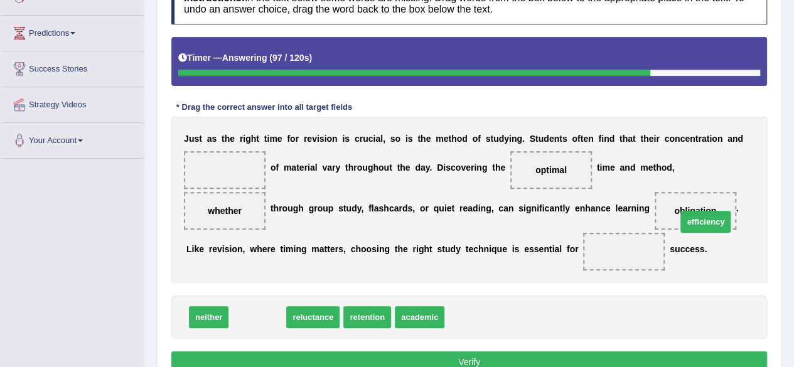
drag, startPoint x: 273, startPoint y: 321, endPoint x: 721, endPoint y: 222, distance: 459.0
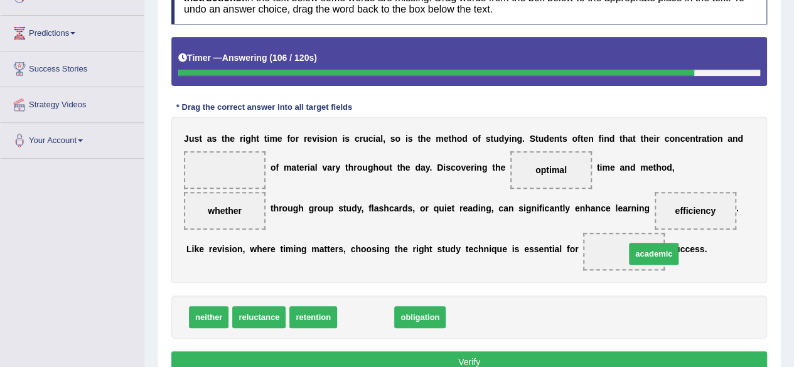
drag, startPoint x: 373, startPoint y: 318, endPoint x: 661, endPoint y: 254, distance: 295.1
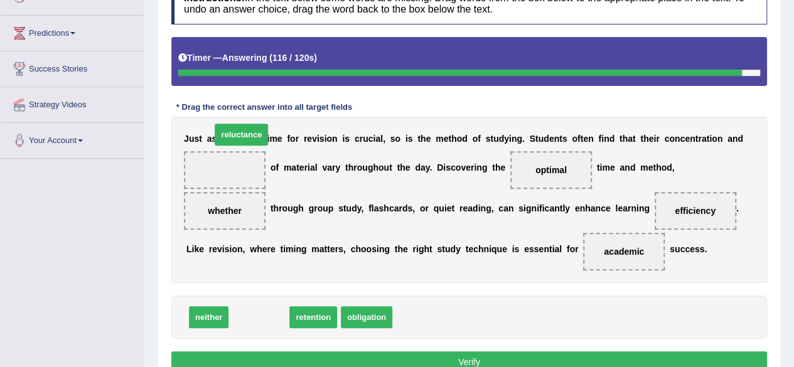
drag, startPoint x: 260, startPoint y: 319, endPoint x: 241, endPoint y: 122, distance: 197.4
click at [241, 124] on span "reluctance" at bounding box center [241, 135] width 53 height 22
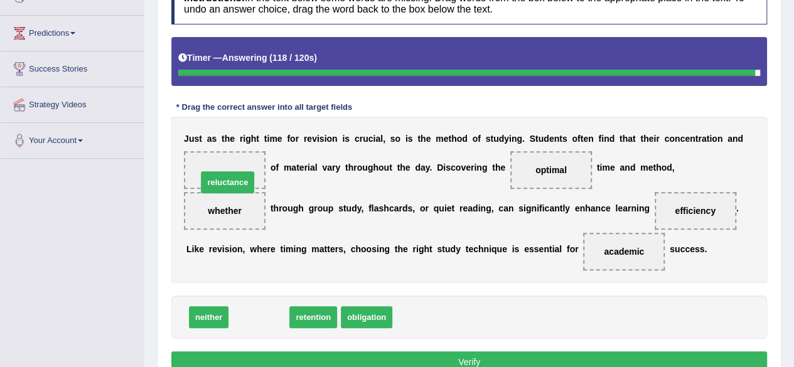
drag, startPoint x: 261, startPoint y: 315, endPoint x: 229, endPoint y: 178, distance: 140.6
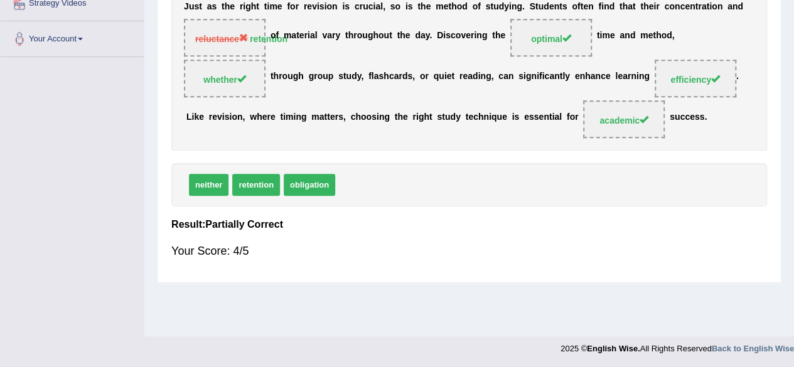
scroll to position [0, 0]
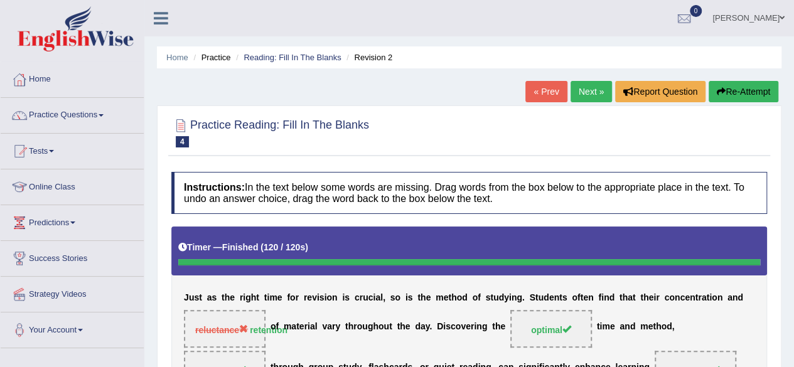
click at [576, 97] on link "Next »" at bounding box center [591, 91] width 41 height 21
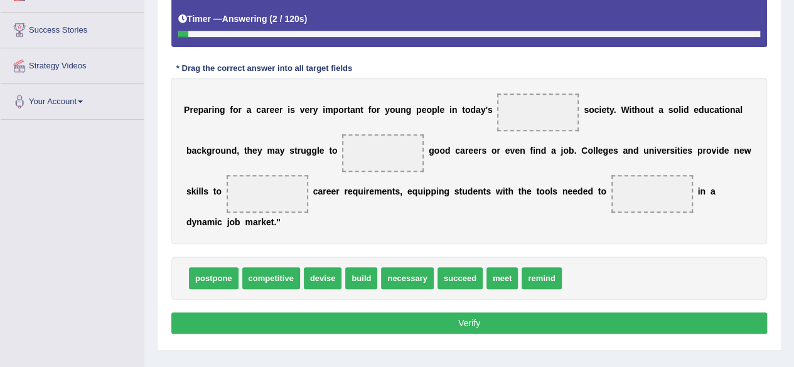
scroll to position [246, 0]
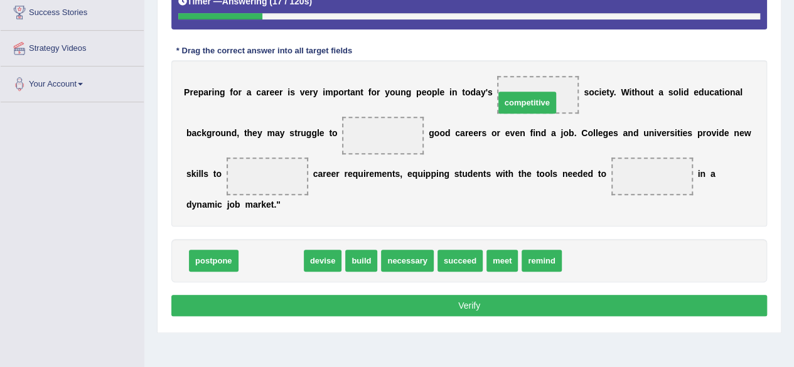
drag, startPoint x: 261, startPoint y: 261, endPoint x: 517, endPoint y: 103, distance: 301.1
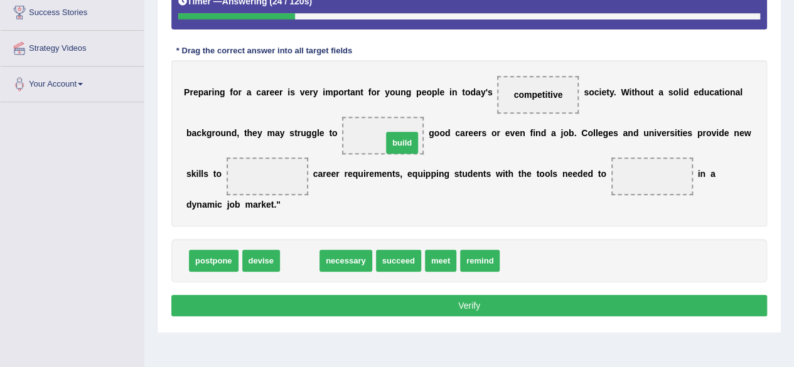
drag, startPoint x: 308, startPoint y: 261, endPoint x: 411, endPoint y: 143, distance: 156.2
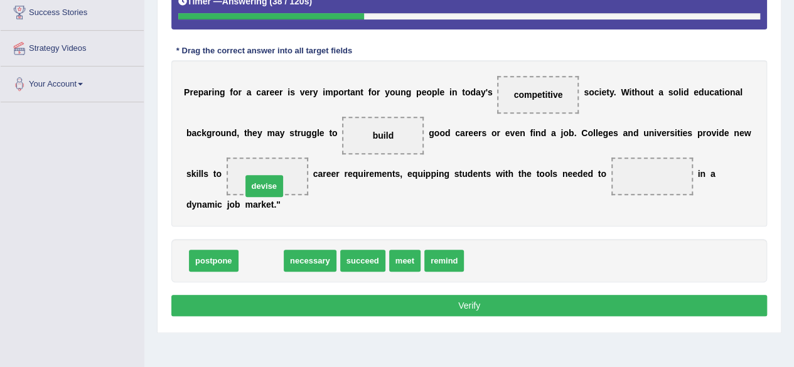
drag, startPoint x: 256, startPoint y: 259, endPoint x: 259, endPoint y: 183, distance: 76.0
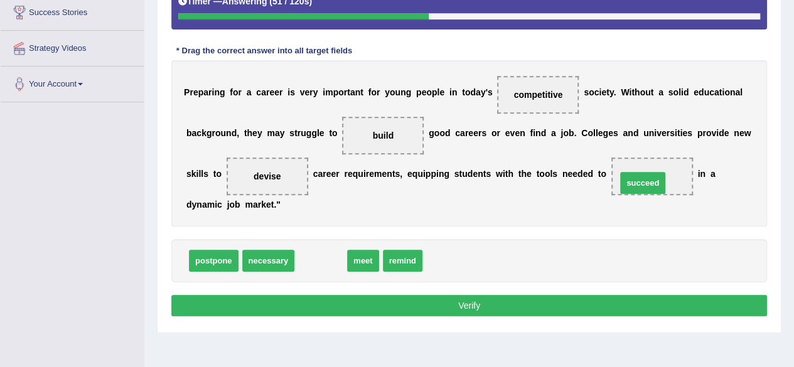
drag, startPoint x: 332, startPoint y: 259, endPoint x: 654, endPoint y: 181, distance: 331.4
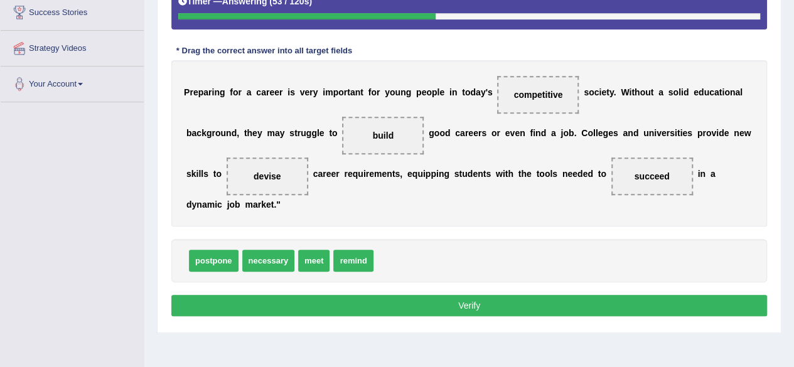
click at [397, 310] on button "Verify" at bounding box center [469, 305] width 596 height 21
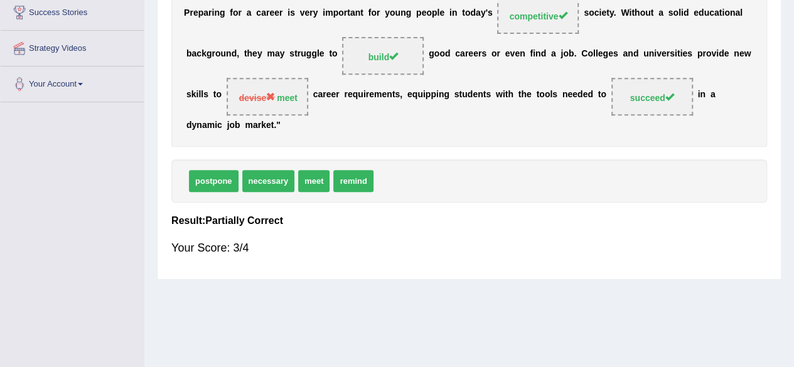
scroll to position [0, 0]
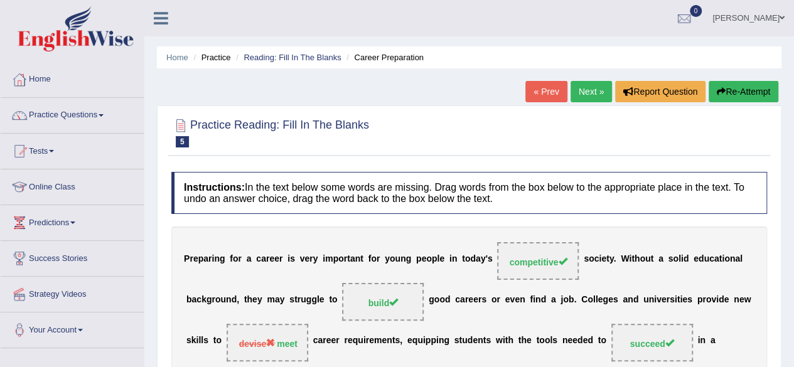
click at [576, 84] on link "Next »" at bounding box center [591, 91] width 41 height 21
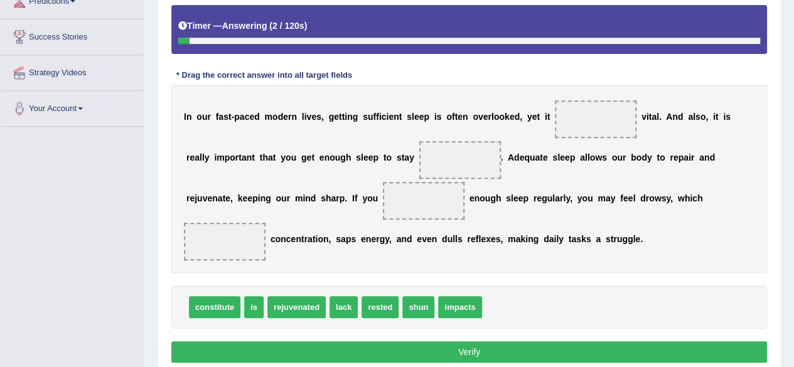
scroll to position [225, 0]
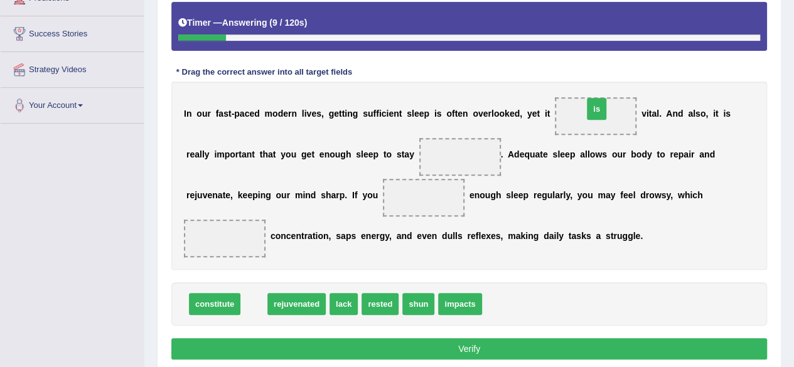
drag, startPoint x: 255, startPoint y: 303, endPoint x: 598, endPoint y: 113, distance: 392.1
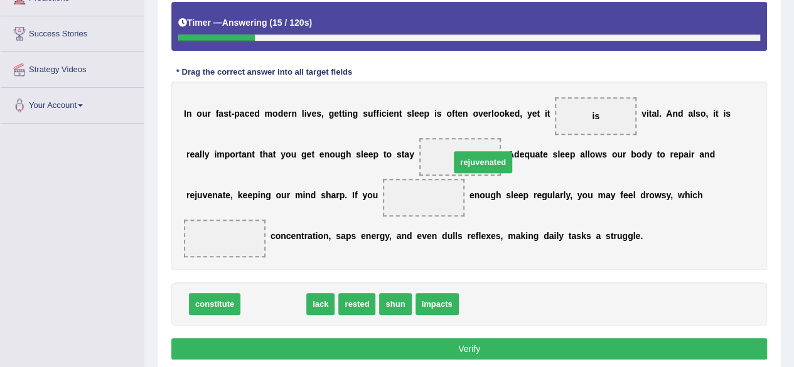
drag, startPoint x: 265, startPoint y: 307, endPoint x: 473, endPoint y: 165, distance: 252.2
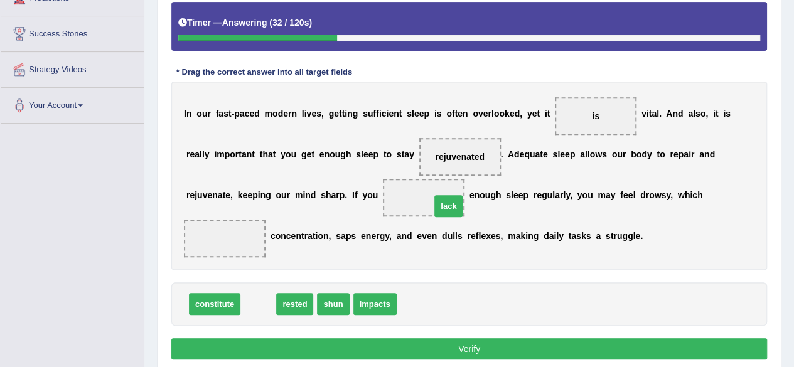
drag, startPoint x: 261, startPoint y: 306, endPoint x: 451, endPoint y: 208, distance: 214.0
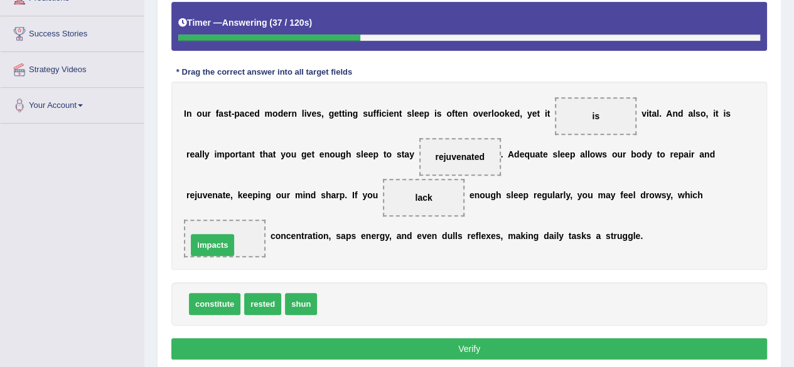
drag, startPoint x: 347, startPoint y: 303, endPoint x: 217, endPoint y: 244, distance: 142.7
click at [350, 352] on button "Verify" at bounding box center [469, 348] width 596 height 21
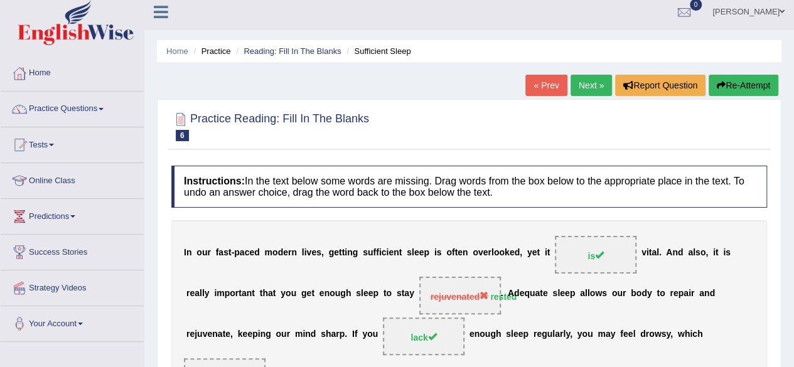
scroll to position [0, 0]
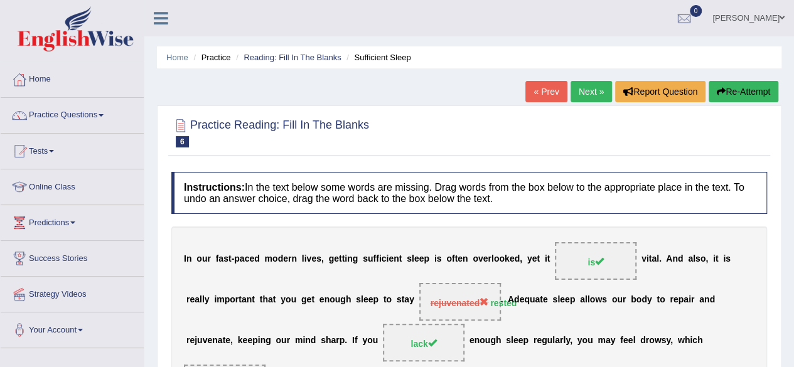
click at [737, 92] on button "Re-Attempt" at bounding box center [744, 91] width 70 height 21
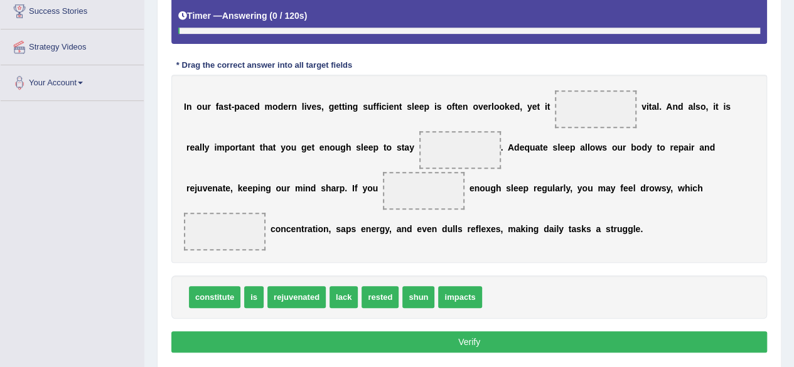
scroll to position [259, 0]
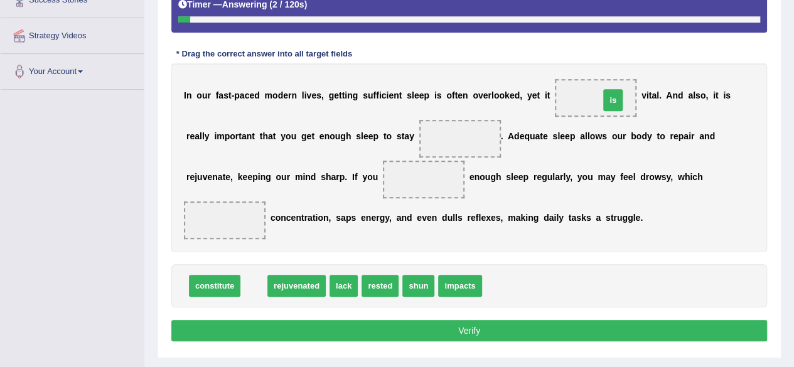
drag, startPoint x: 257, startPoint y: 284, endPoint x: 616, endPoint y: 99, distance: 404.4
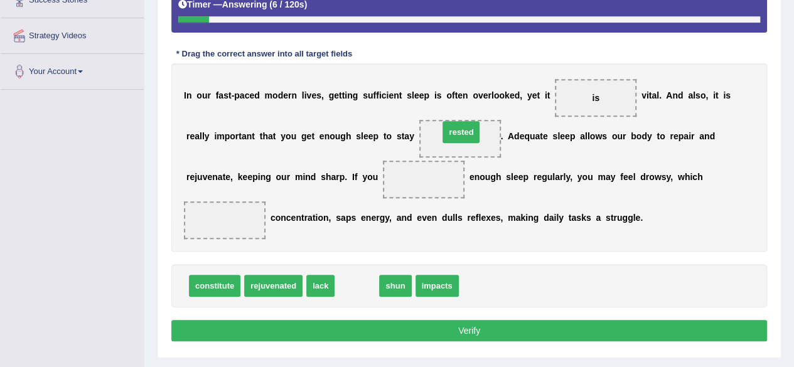
drag, startPoint x: 363, startPoint y: 286, endPoint x: 467, endPoint y: 132, distance: 185.3
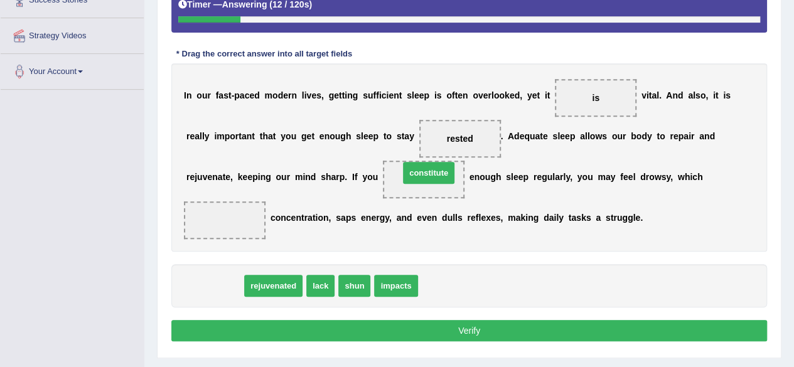
drag, startPoint x: 219, startPoint y: 280, endPoint x: 433, endPoint y: 170, distance: 240.1
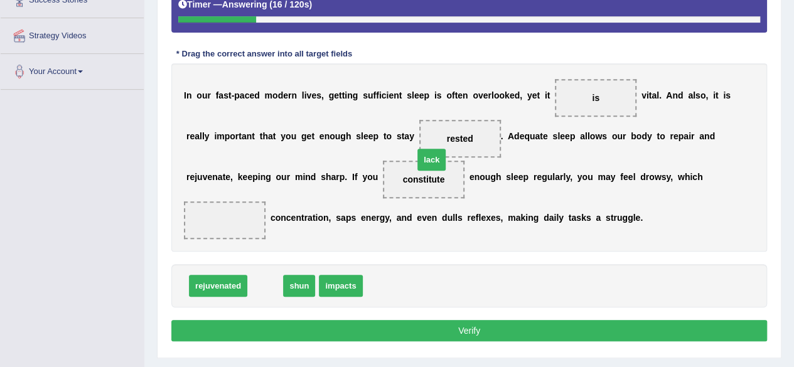
drag, startPoint x: 268, startPoint y: 279, endPoint x: 433, endPoint y: 164, distance: 201.5
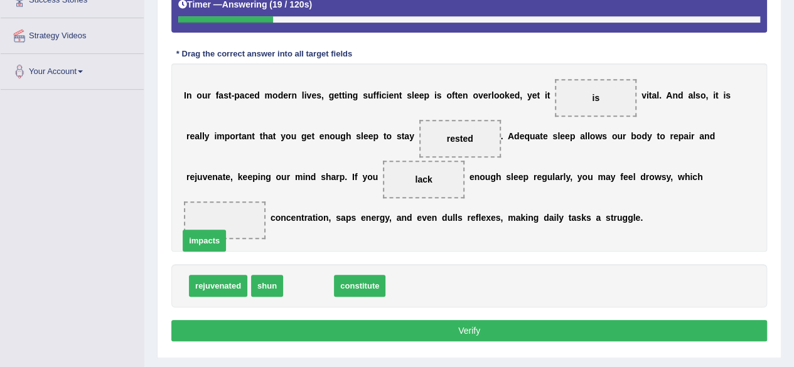
drag, startPoint x: 320, startPoint y: 284, endPoint x: 216, endPoint y: 239, distance: 113.9
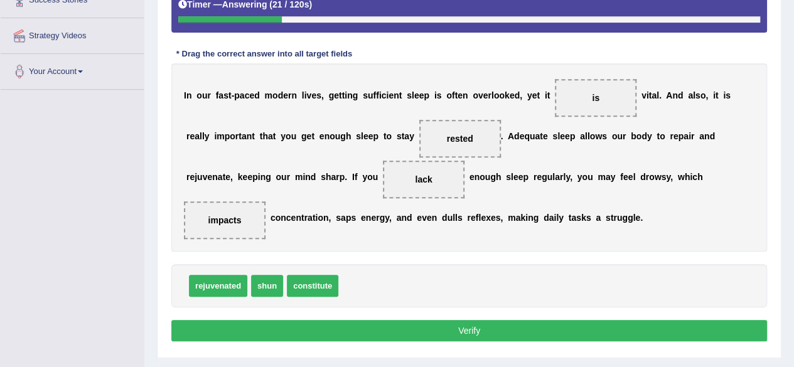
click at [384, 328] on button "Verify" at bounding box center [469, 330] width 596 height 21
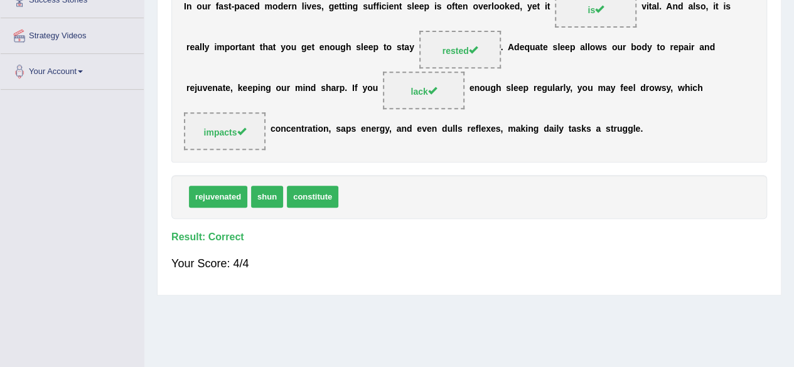
scroll to position [0, 0]
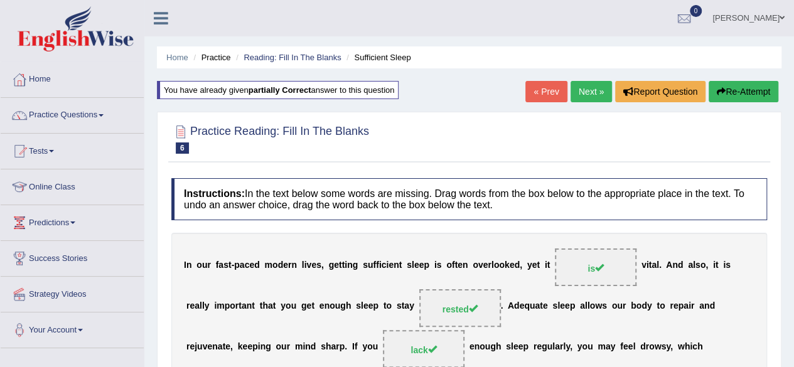
click at [588, 87] on link "Next »" at bounding box center [591, 91] width 41 height 21
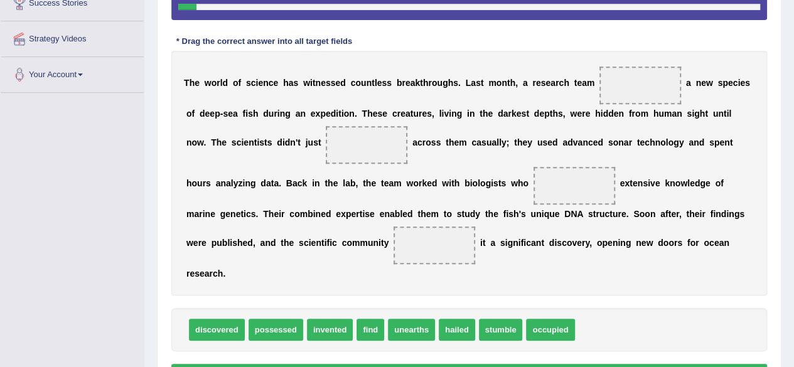
scroll to position [257, 0]
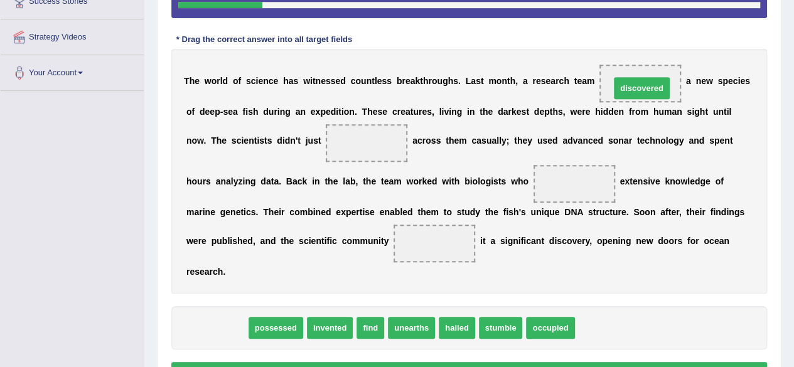
drag, startPoint x: 210, startPoint y: 328, endPoint x: 635, endPoint y: 89, distance: 488.1
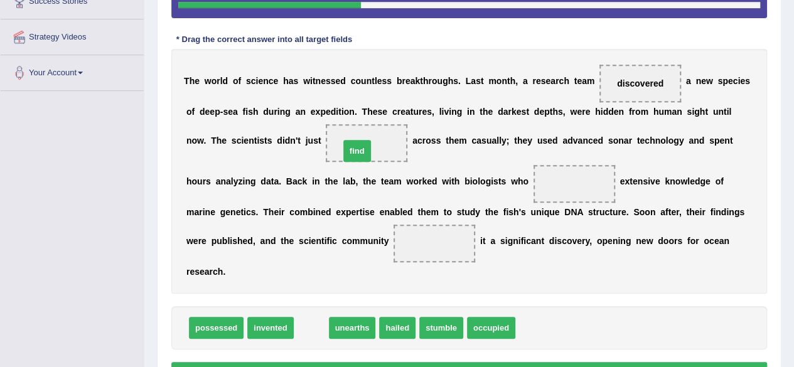
drag, startPoint x: 318, startPoint y: 322, endPoint x: 364, endPoint y: 145, distance: 182.9
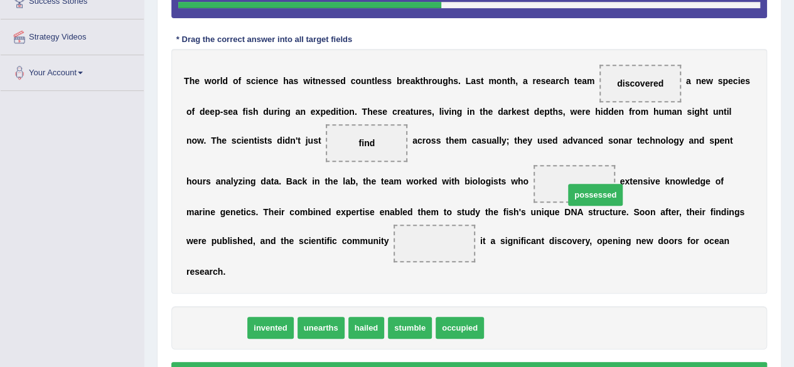
drag, startPoint x: 232, startPoint y: 323, endPoint x: 612, endPoint y: 190, distance: 401.9
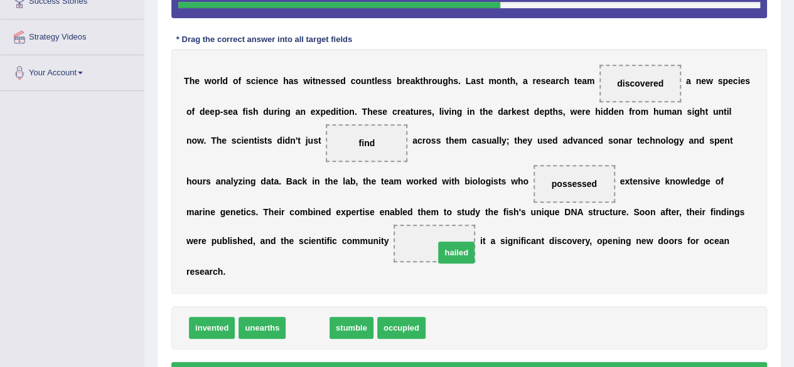
drag, startPoint x: 309, startPoint y: 328, endPoint x: 458, endPoint y: 253, distance: 166.8
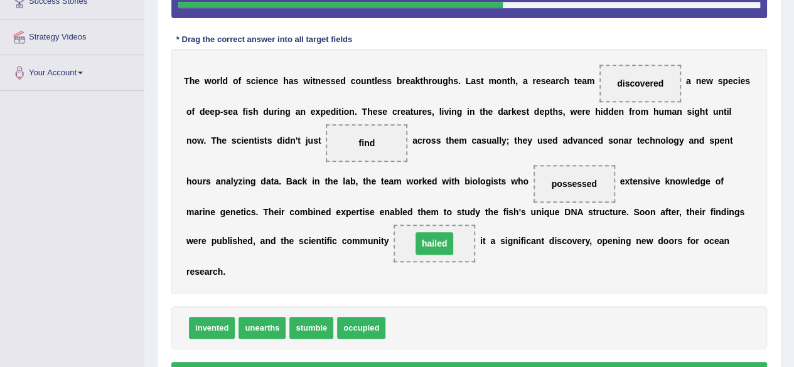
scroll to position [329, 0]
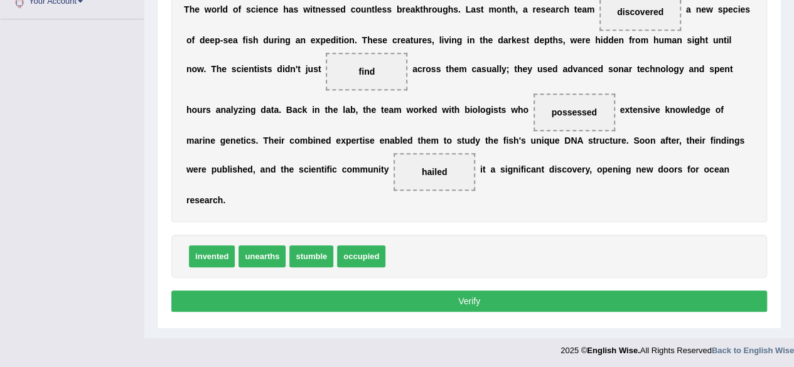
click at [404, 293] on button "Verify" at bounding box center [469, 301] width 596 height 21
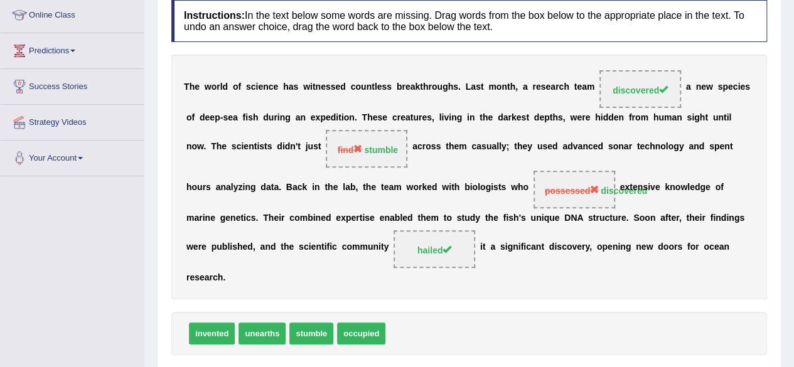
scroll to position [0, 0]
